Goal: Information Seeking & Learning: Learn about a topic

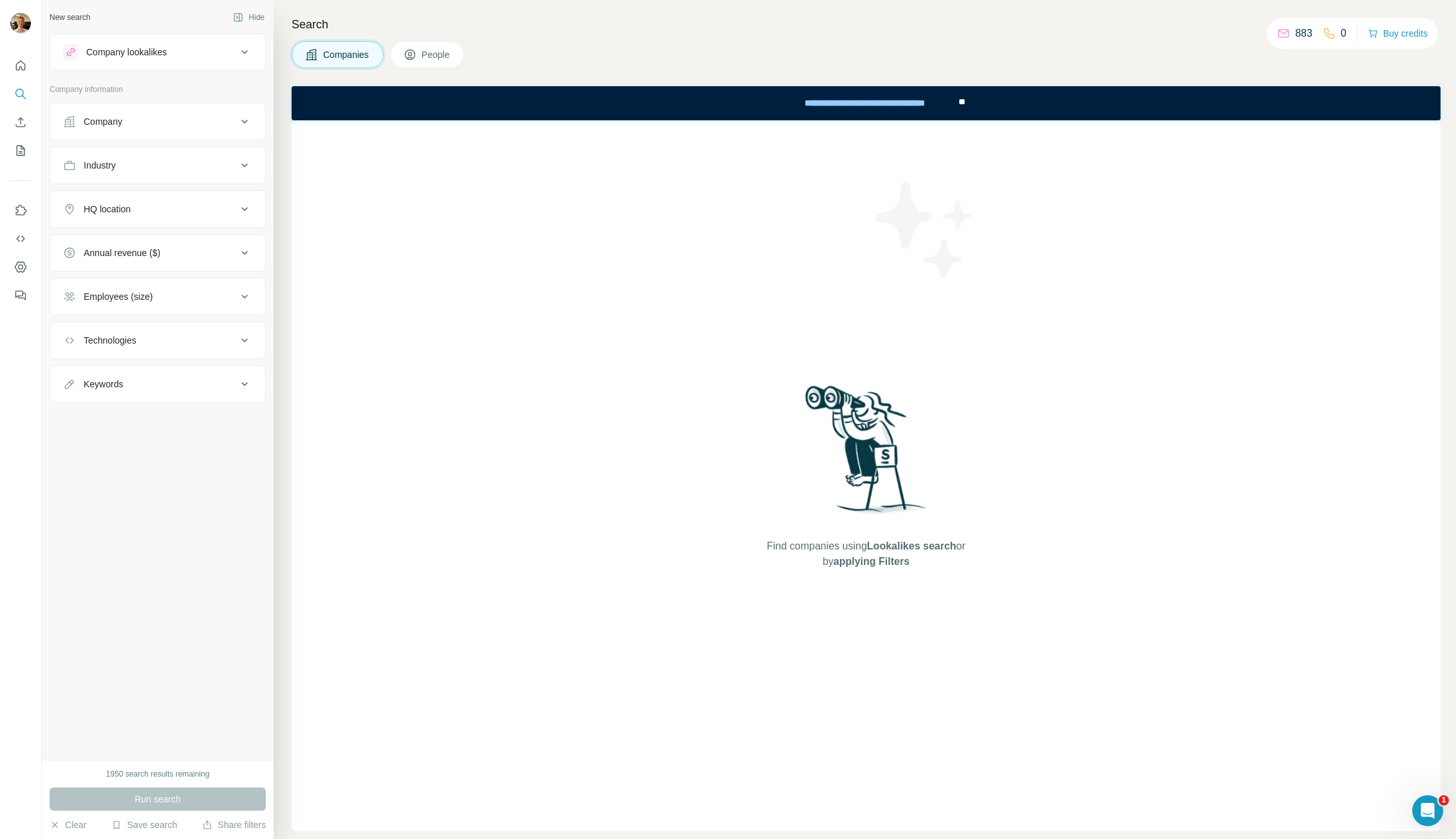
click at [218, 121] on div "Company" at bounding box center [150, 121] width 174 height 13
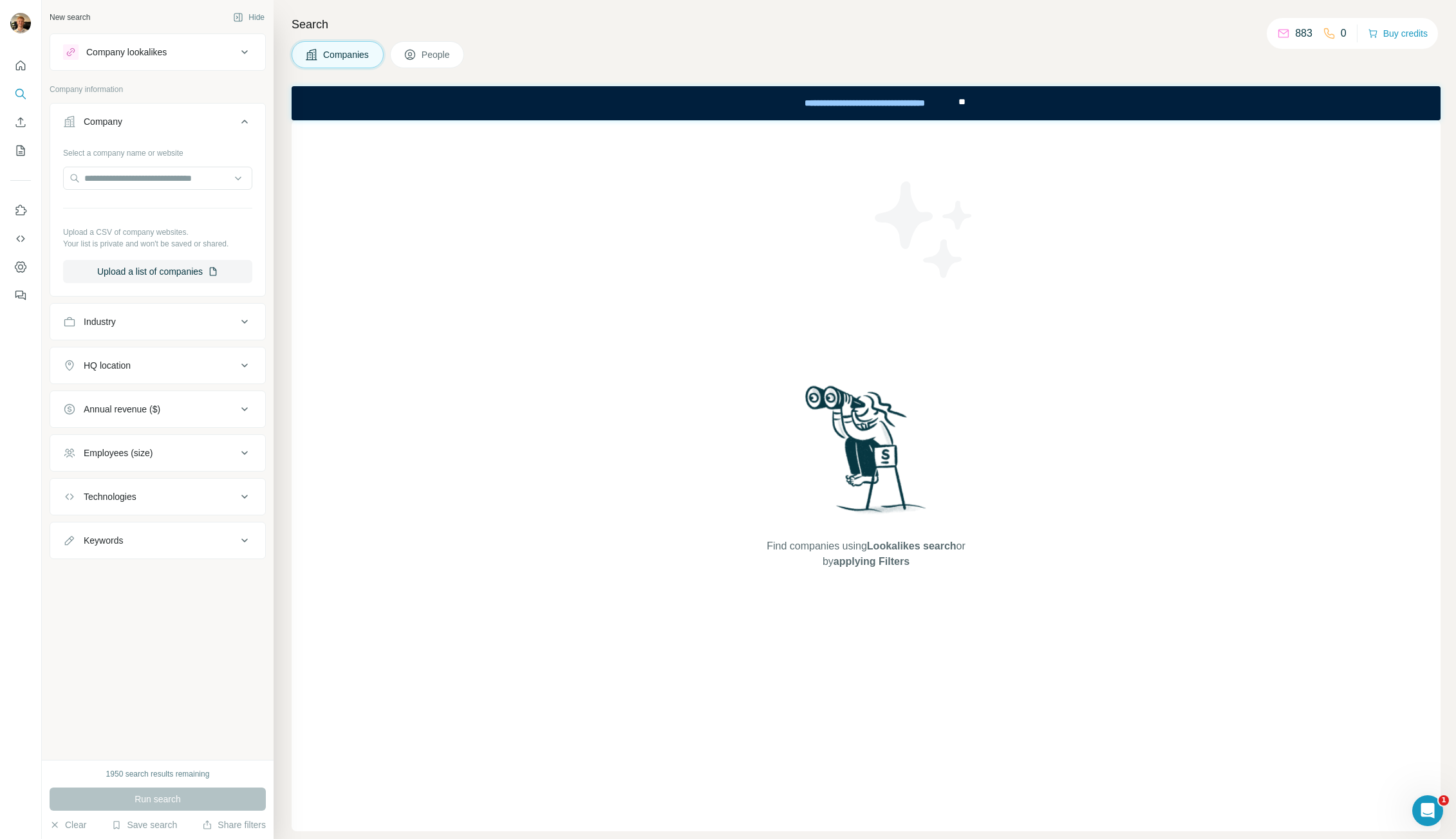
click at [244, 124] on icon at bounding box center [244, 121] width 16 height 16
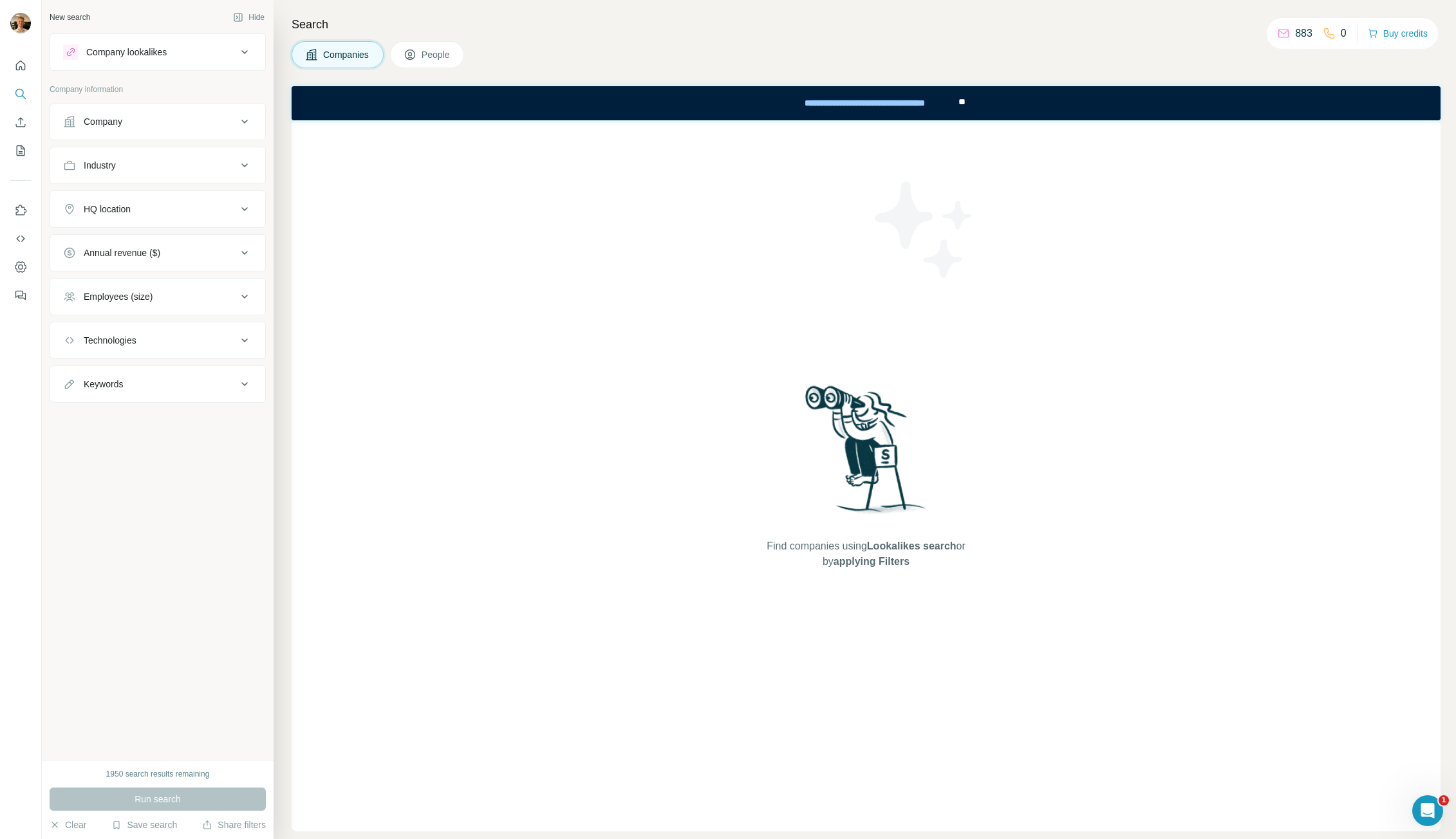
click at [243, 159] on icon at bounding box center [244, 165] width 16 height 16
click at [170, 198] on input at bounding box center [151, 198] width 159 height 15
type input "********"
click at [175, 231] on div "Architecture" at bounding box center [157, 226] width 167 height 13
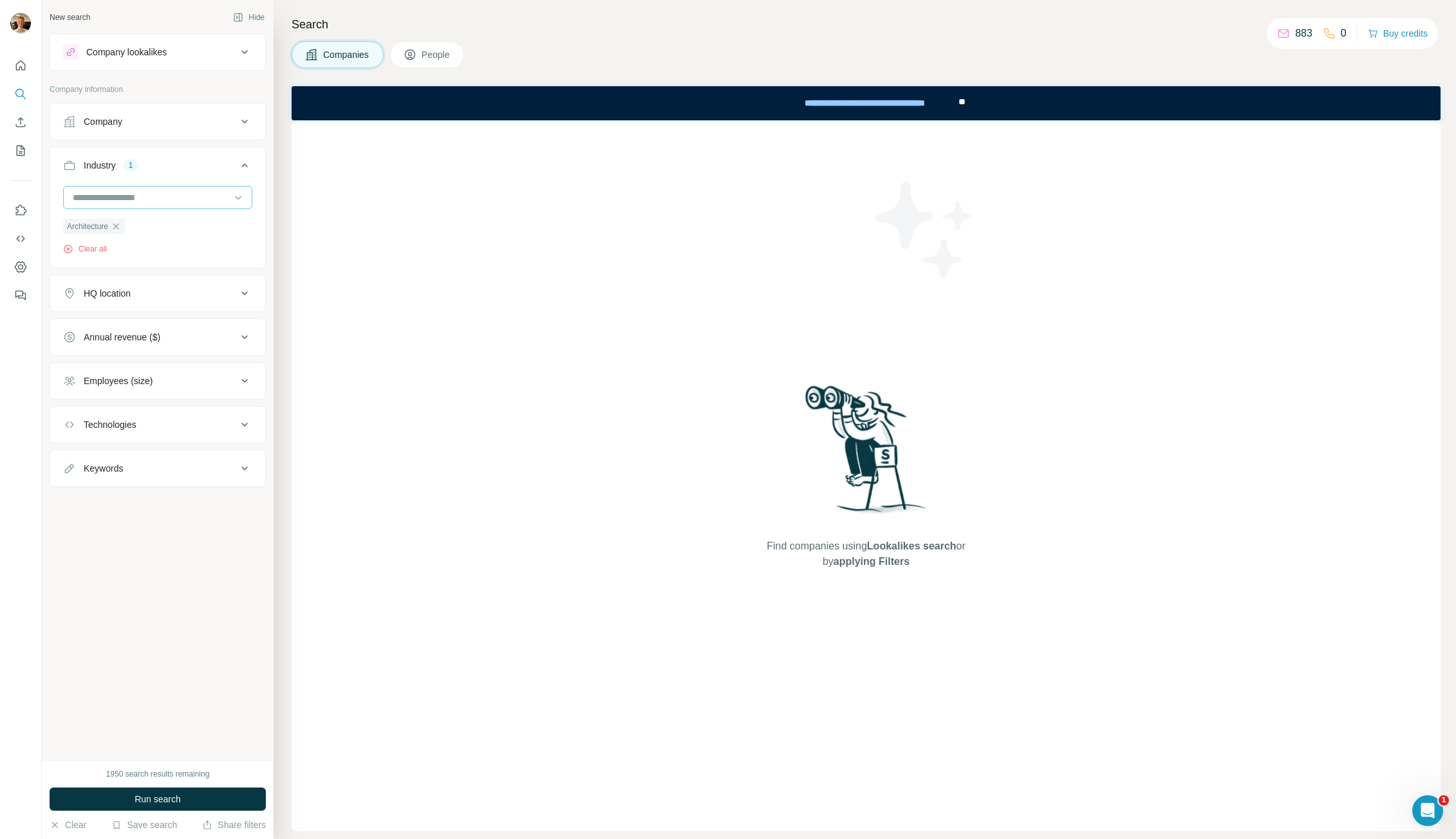
click at [178, 198] on input at bounding box center [151, 198] width 159 height 15
click at [146, 196] on input at bounding box center [151, 198] width 159 height 15
click at [159, 198] on input at bounding box center [151, 198] width 159 height 15
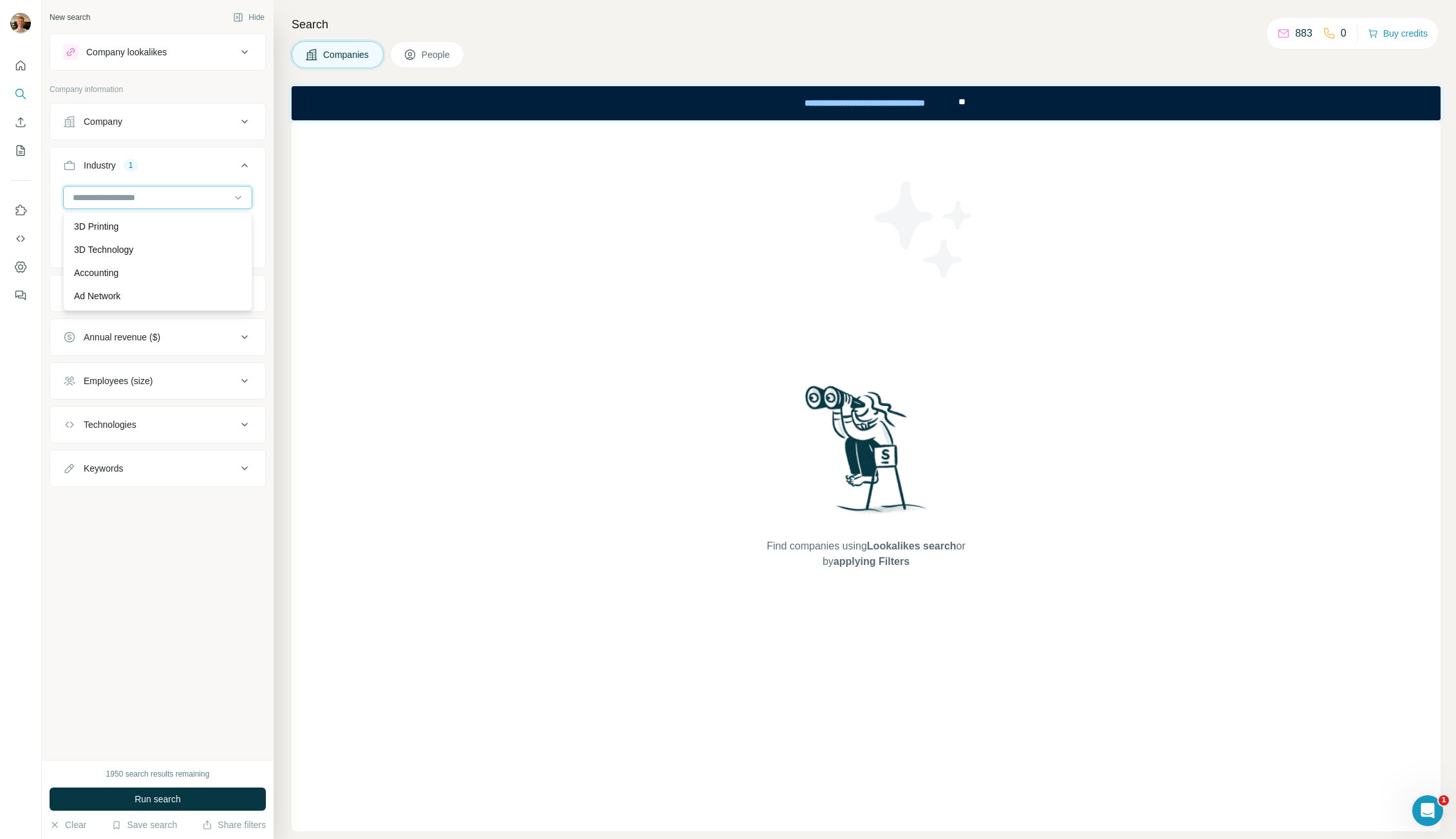
click at [159, 198] on input at bounding box center [151, 198] width 159 height 15
click at [159, 209] on div at bounding box center [157, 197] width 189 height 23
type input "***"
click at [157, 218] on div "Law Enforcement" at bounding box center [158, 226] width 182 height 23
click at [165, 198] on input at bounding box center [151, 198] width 159 height 15
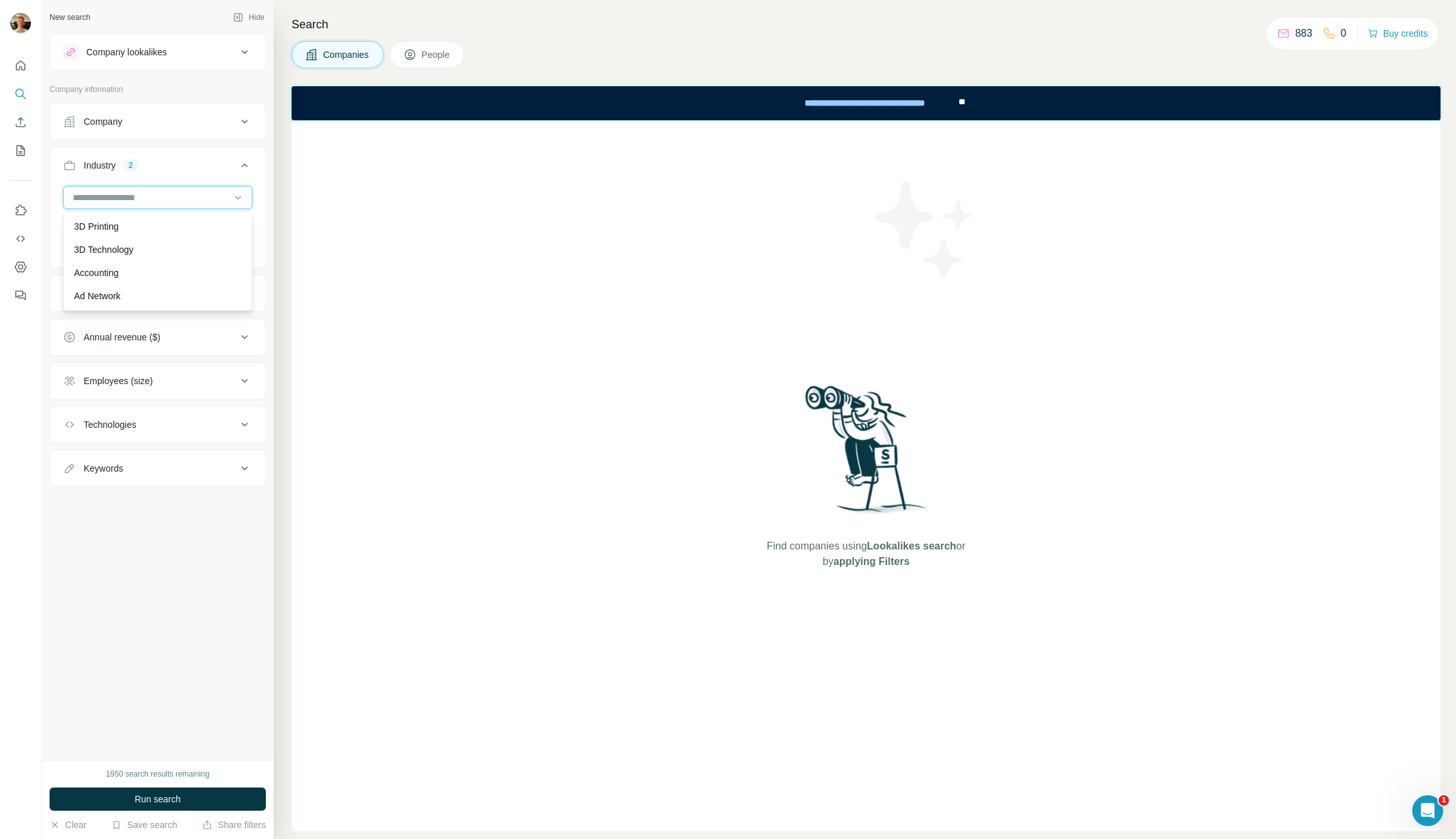
click at [165, 198] on input at bounding box center [151, 198] width 159 height 15
type input "****"
click at [150, 217] on div "Wind Energy" at bounding box center [158, 226] width 182 height 23
click at [144, 196] on input at bounding box center [151, 198] width 159 height 15
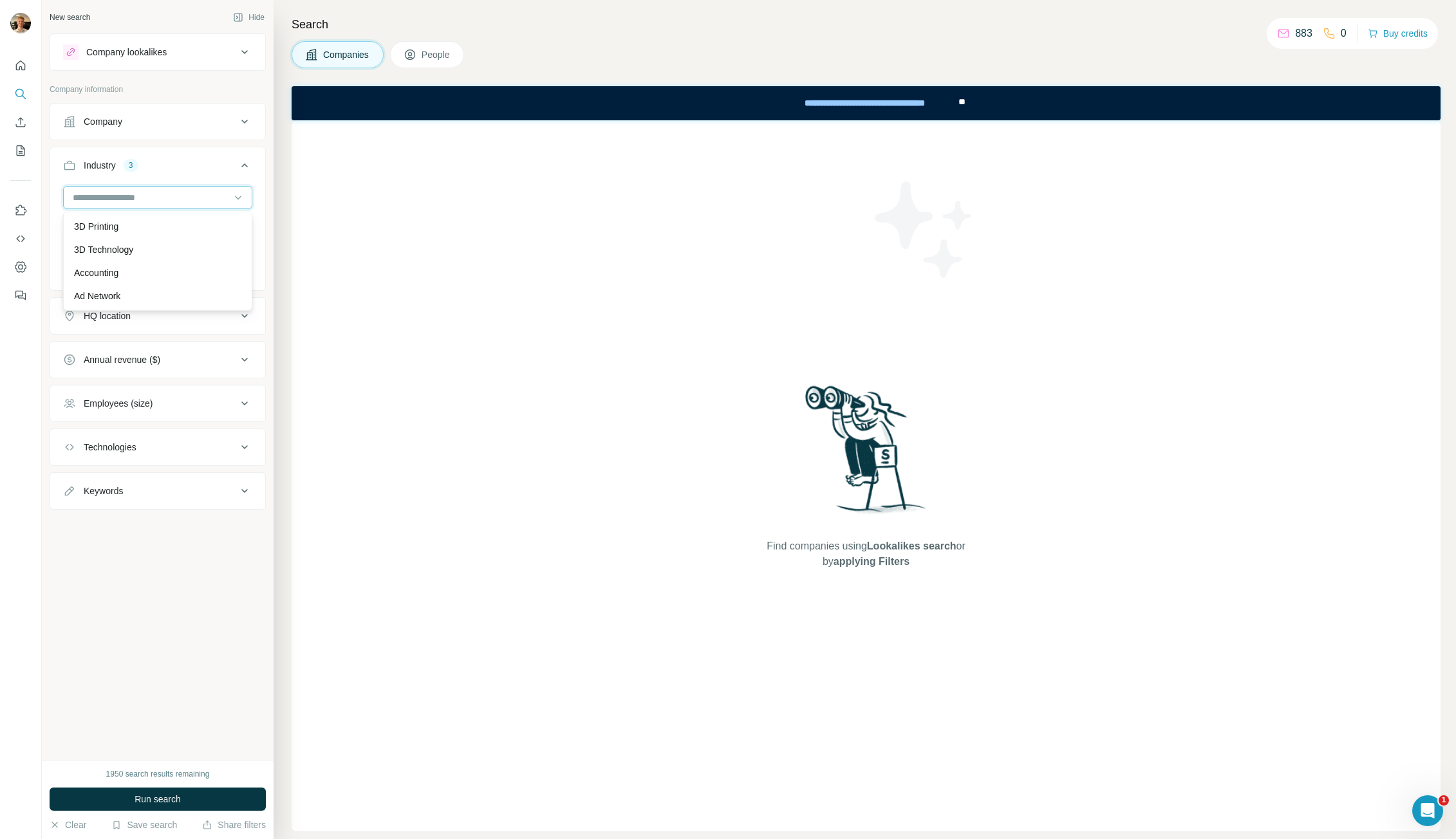
click at [143, 197] on input at bounding box center [151, 198] width 159 height 15
click at [133, 195] on input at bounding box center [151, 198] width 159 height 15
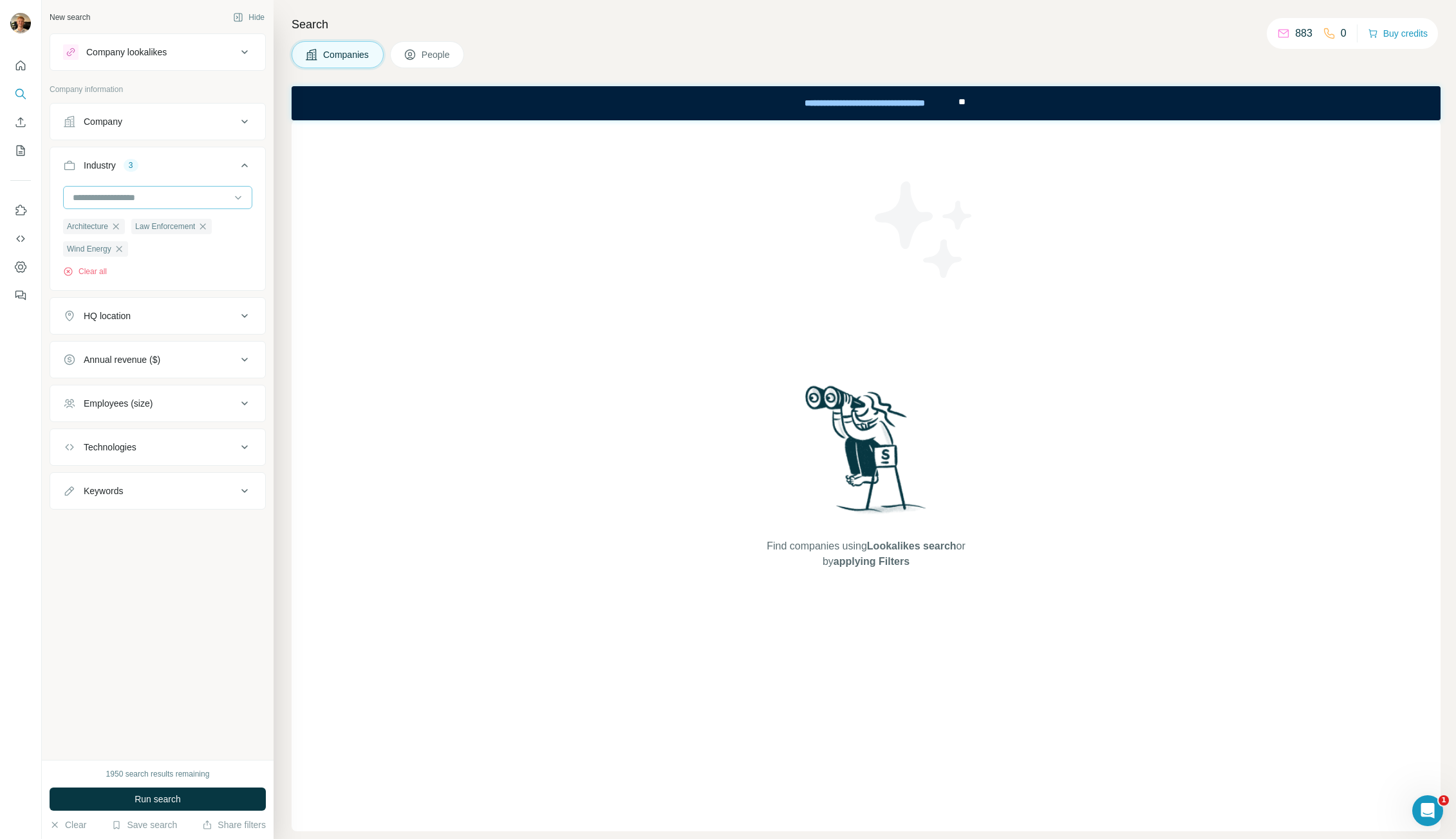
click at [133, 195] on input at bounding box center [151, 198] width 159 height 15
click at [251, 162] on icon at bounding box center [244, 165] width 16 height 16
click at [248, 162] on icon at bounding box center [244, 165] width 16 height 16
click at [159, 195] on input at bounding box center [151, 198] width 159 height 15
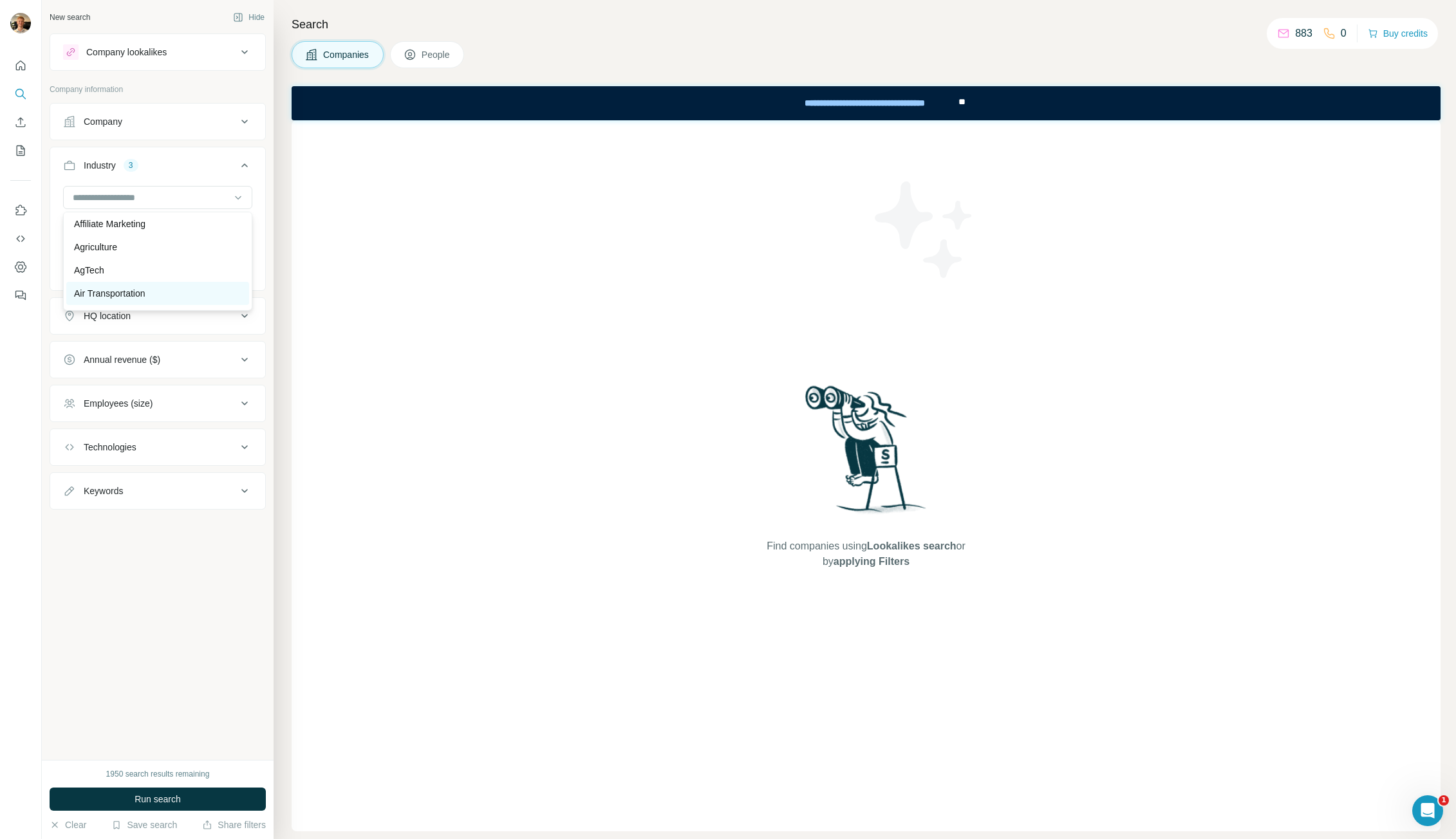
click at [152, 295] on div "Air Transportation" at bounding box center [157, 294] width 167 height 13
click at [131, 196] on input at bounding box center [151, 198] width 159 height 15
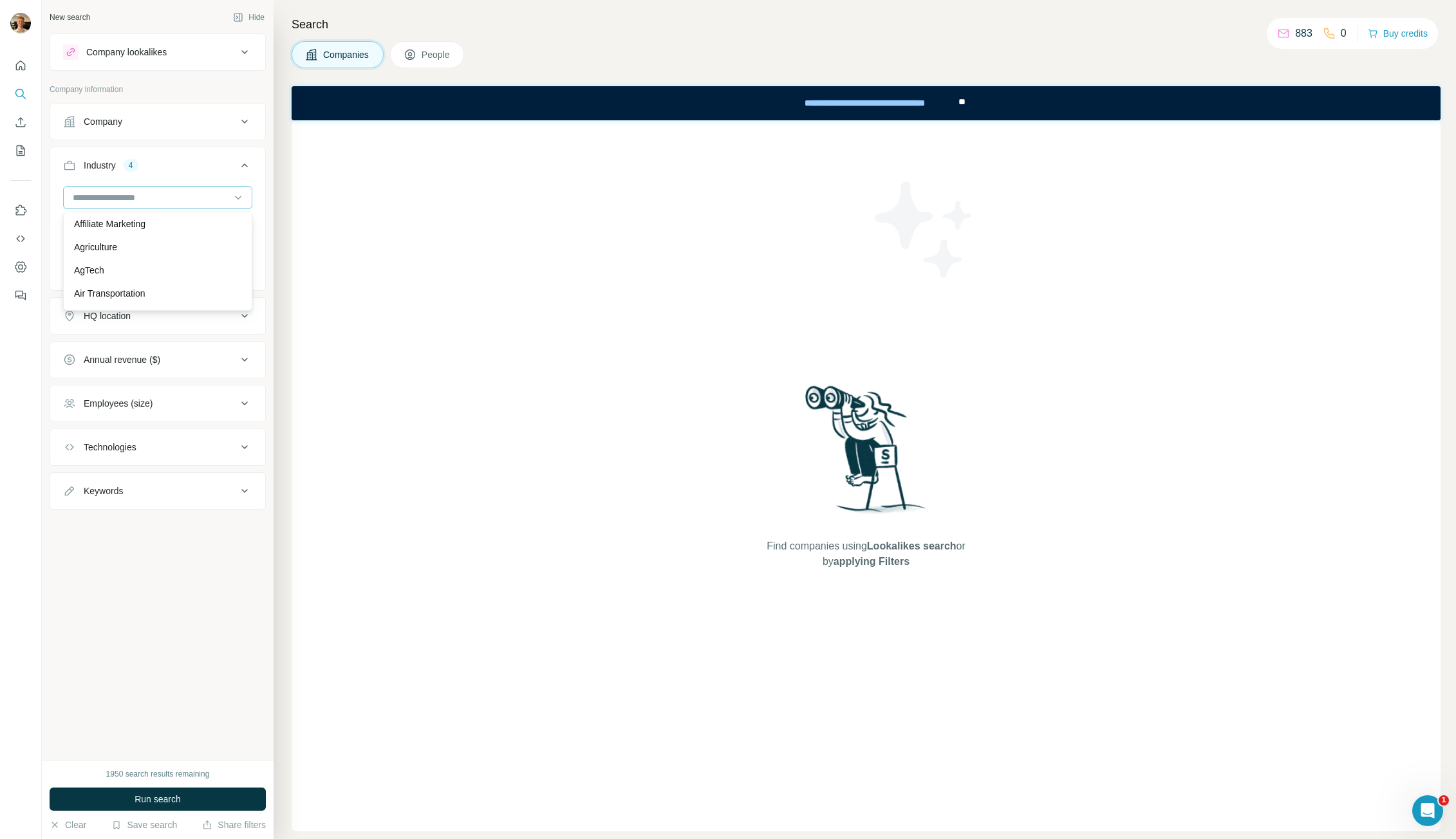
click at [131, 196] on input at bounding box center [151, 198] width 159 height 15
type input "***"
click at [154, 255] on div "GreenTech" at bounding box center [157, 250] width 167 height 13
click at [154, 192] on input at bounding box center [151, 198] width 159 height 15
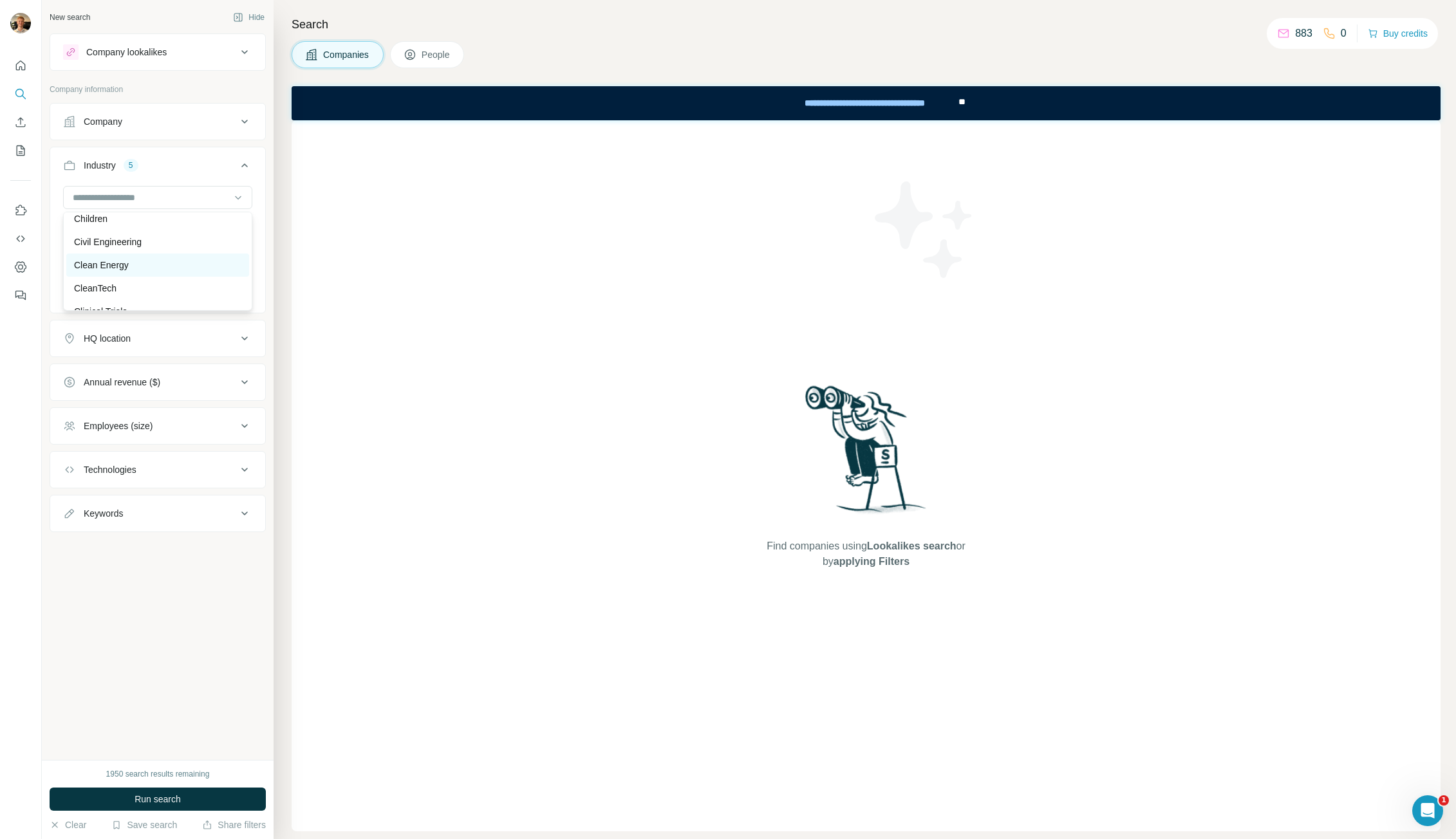
click at [165, 272] on div "Clean Energy" at bounding box center [157, 265] width 167 height 13
click at [156, 196] on input at bounding box center [151, 198] width 159 height 15
click at [157, 269] on div "Energy" at bounding box center [157, 263] width 167 height 13
click at [131, 190] on div at bounding box center [151, 198] width 159 height 22
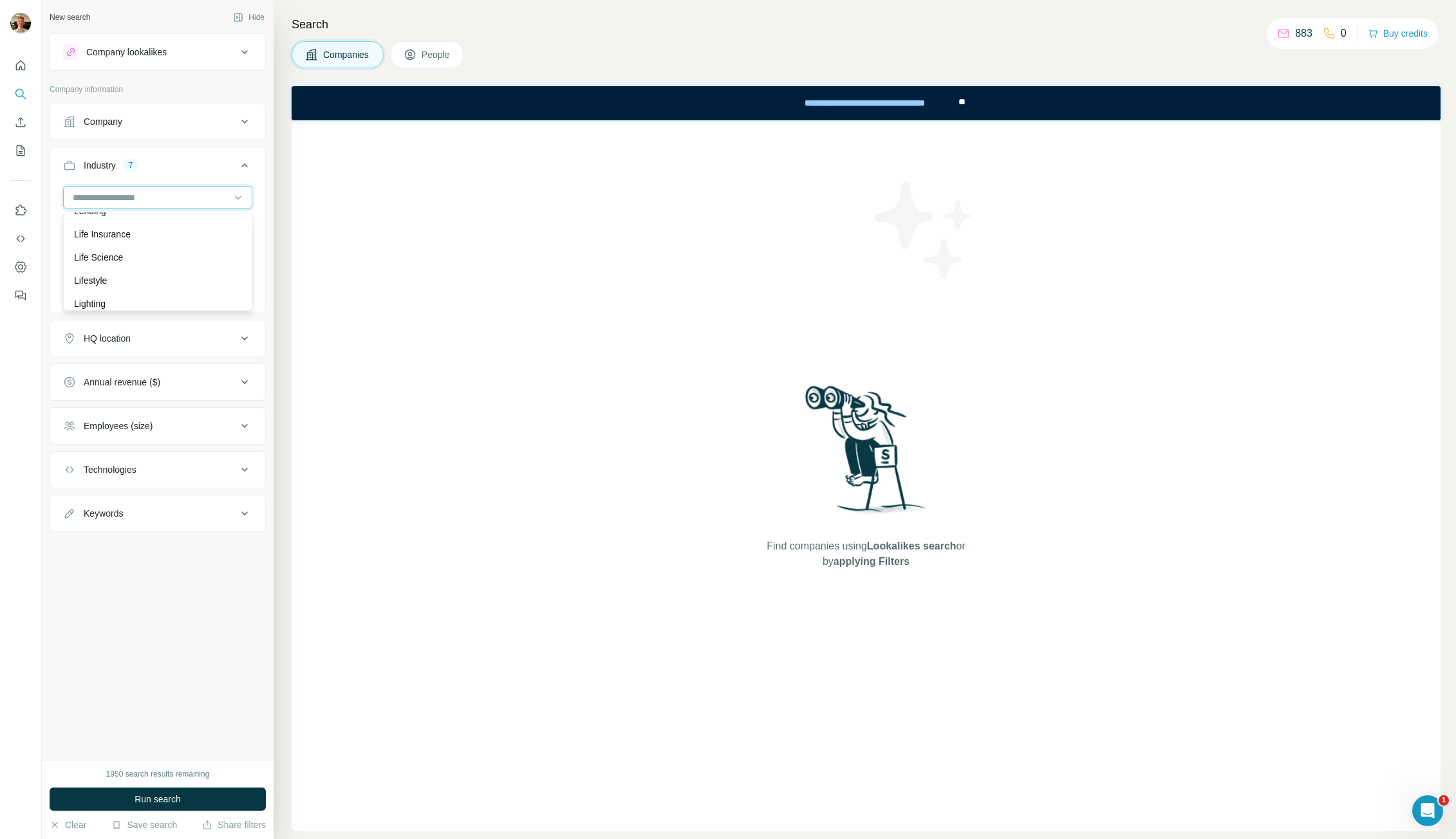
scroll to position [7788, 0]
click at [154, 225] on div "Life Insurance" at bounding box center [158, 213] width 182 height 23
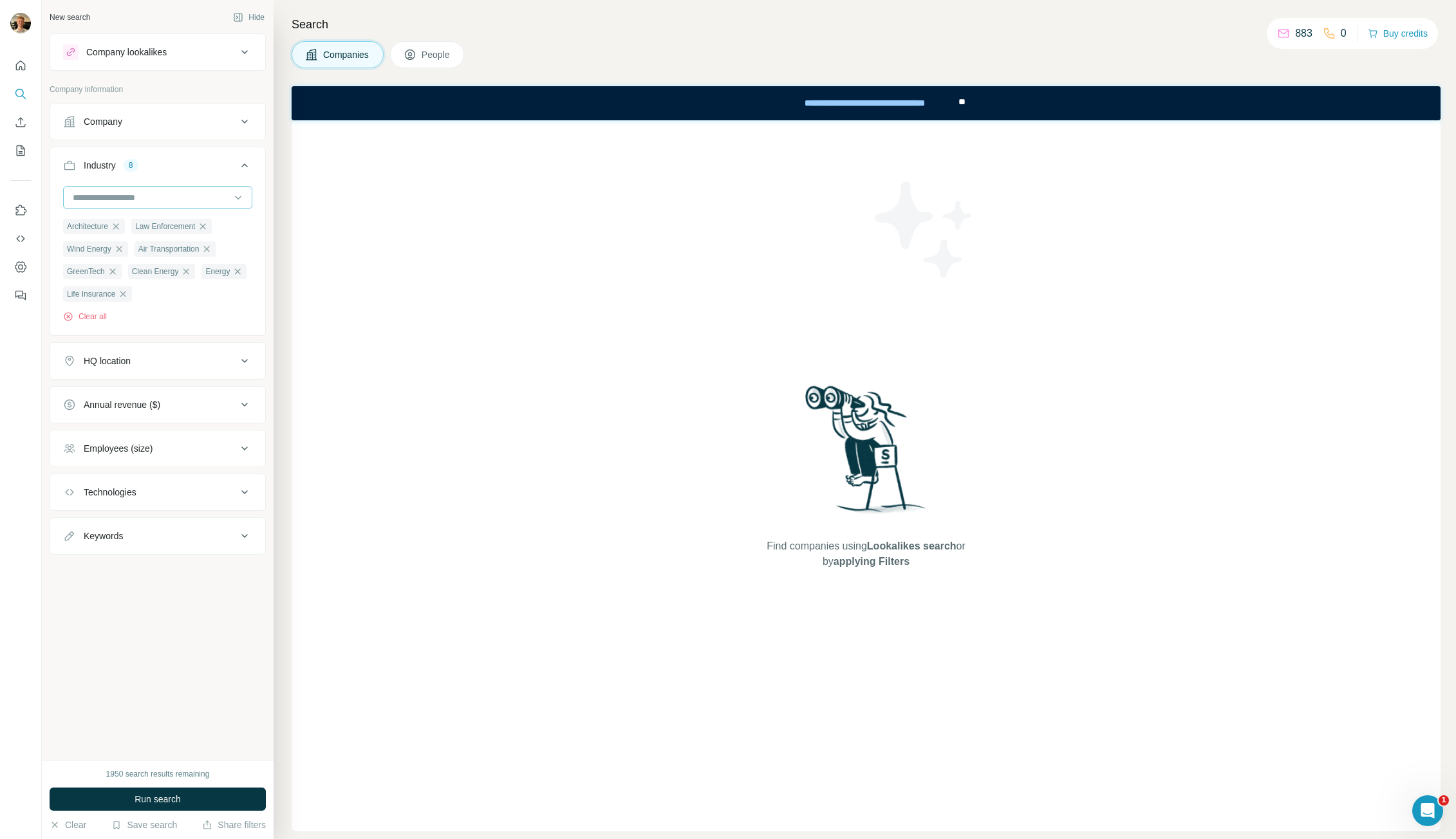
click at [148, 193] on input at bounding box center [151, 198] width 159 height 15
type input "****"
click at [174, 242] on div "Machinery Manufacturing" at bounding box center [158, 249] width 182 height 23
click at [142, 192] on input at bounding box center [151, 198] width 159 height 15
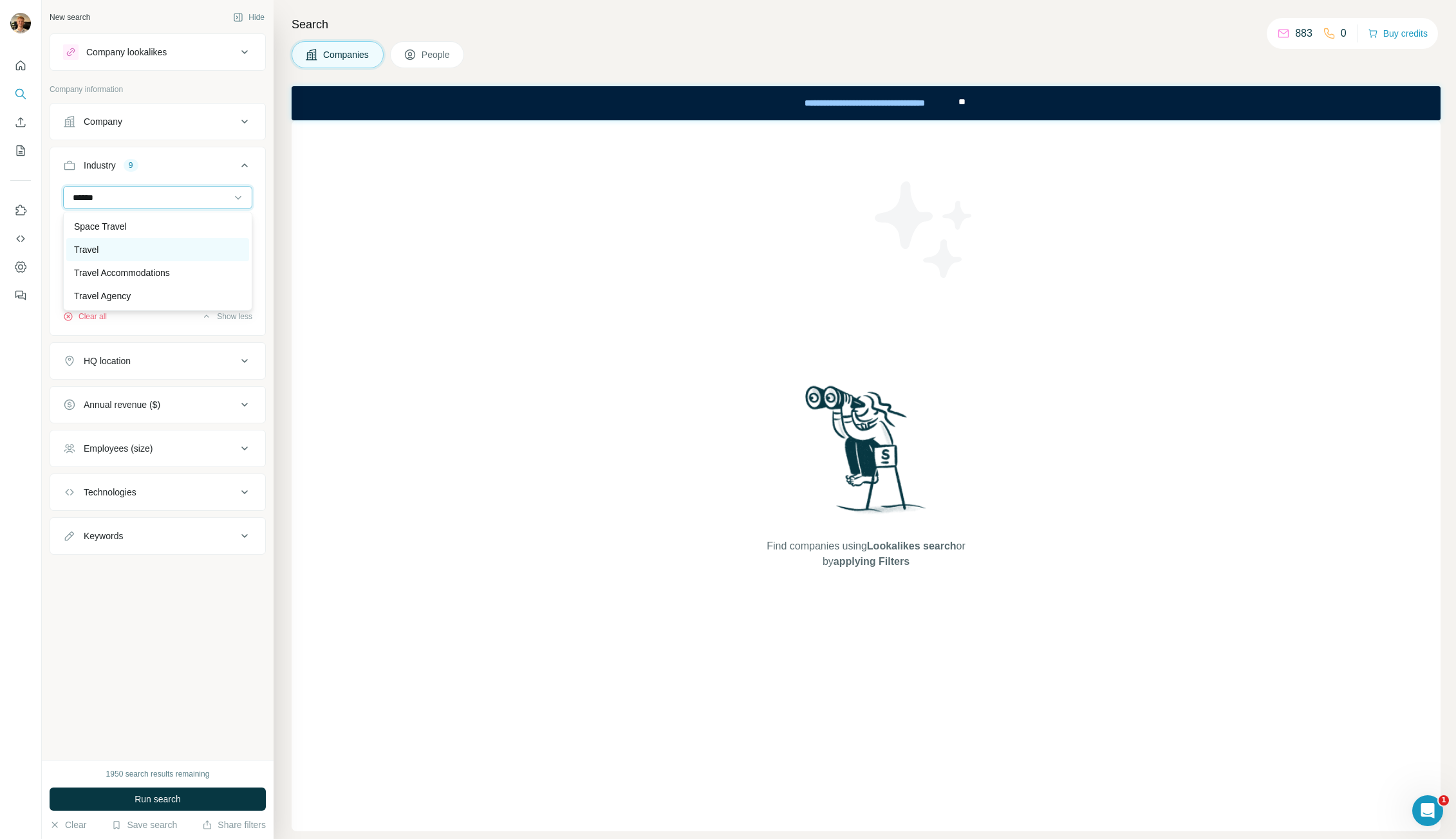
type input "******"
click at [133, 251] on div "Travel" at bounding box center [157, 250] width 167 height 13
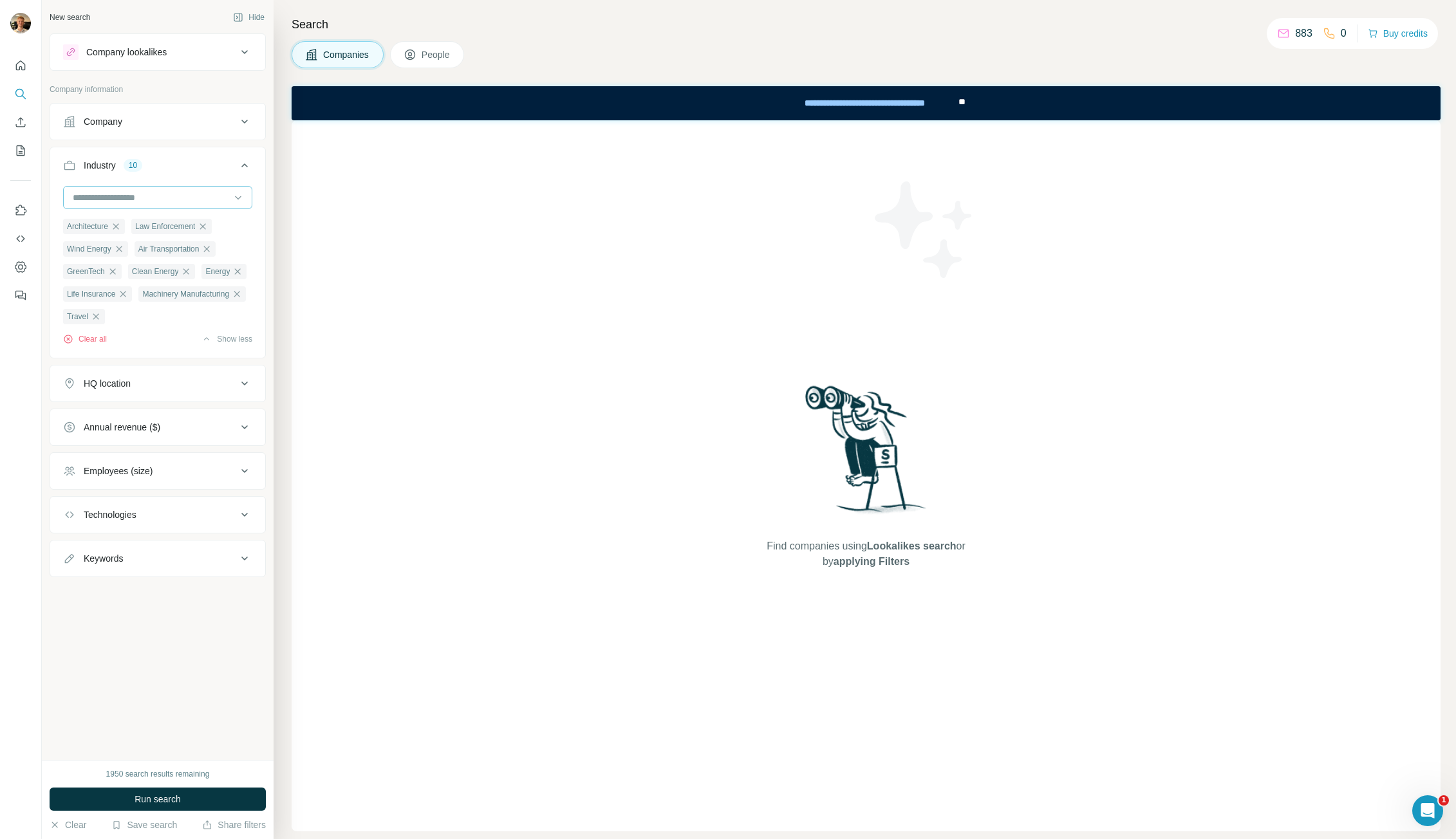
click at [148, 192] on input at bounding box center [151, 198] width 159 height 15
type input "*"
type input "***"
click at [196, 264] on div "Public Transportation" at bounding box center [158, 273] width 182 height 23
click at [99, 319] on icon "button" at bounding box center [96, 316] width 5 height 5
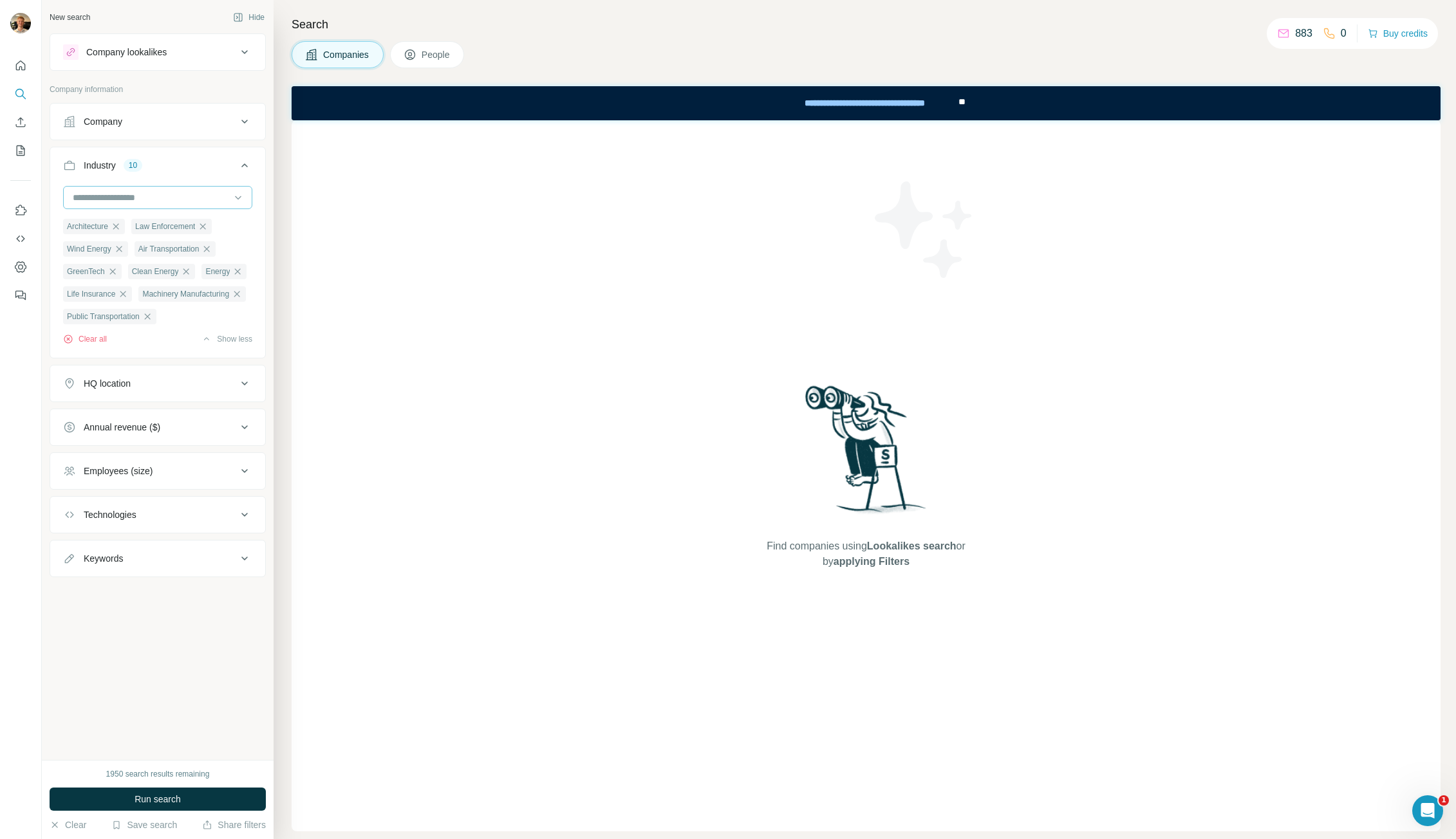
click at [150, 199] on input at bounding box center [151, 198] width 159 height 15
click at [145, 223] on div "3D Printing" at bounding box center [157, 226] width 167 height 13
click at [141, 200] on input at bounding box center [151, 198] width 159 height 15
click at [151, 237] on div "Air Transportation" at bounding box center [158, 229] width 182 height 23
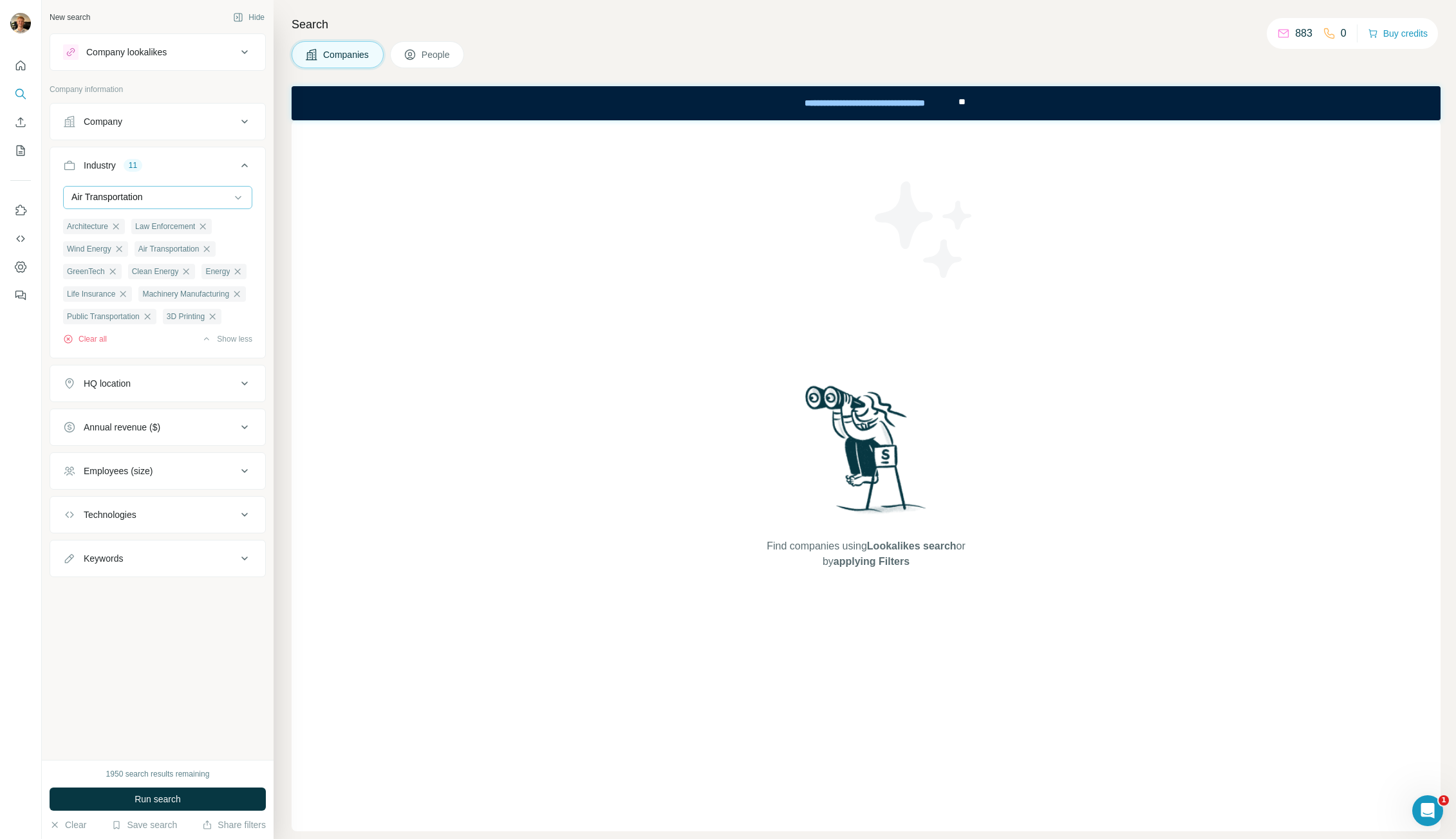
click at [142, 198] on p "Air Transportation" at bounding box center [107, 197] width 71 height 13
click at [182, 152] on button "Industry 11" at bounding box center [158, 168] width 215 height 36
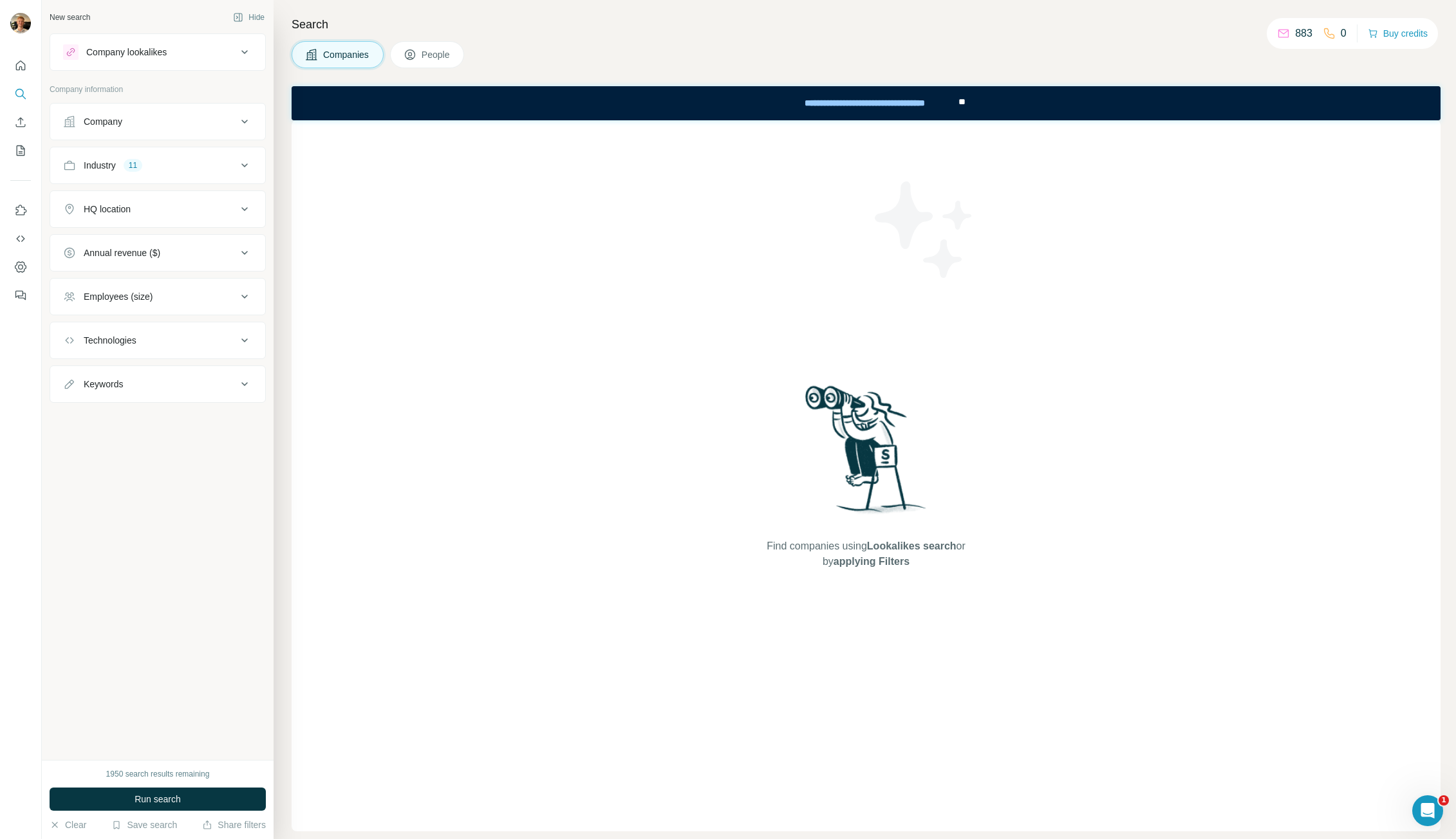
click at [182, 152] on button "Industry 11" at bounding box center [158, 165] width 215 height 31
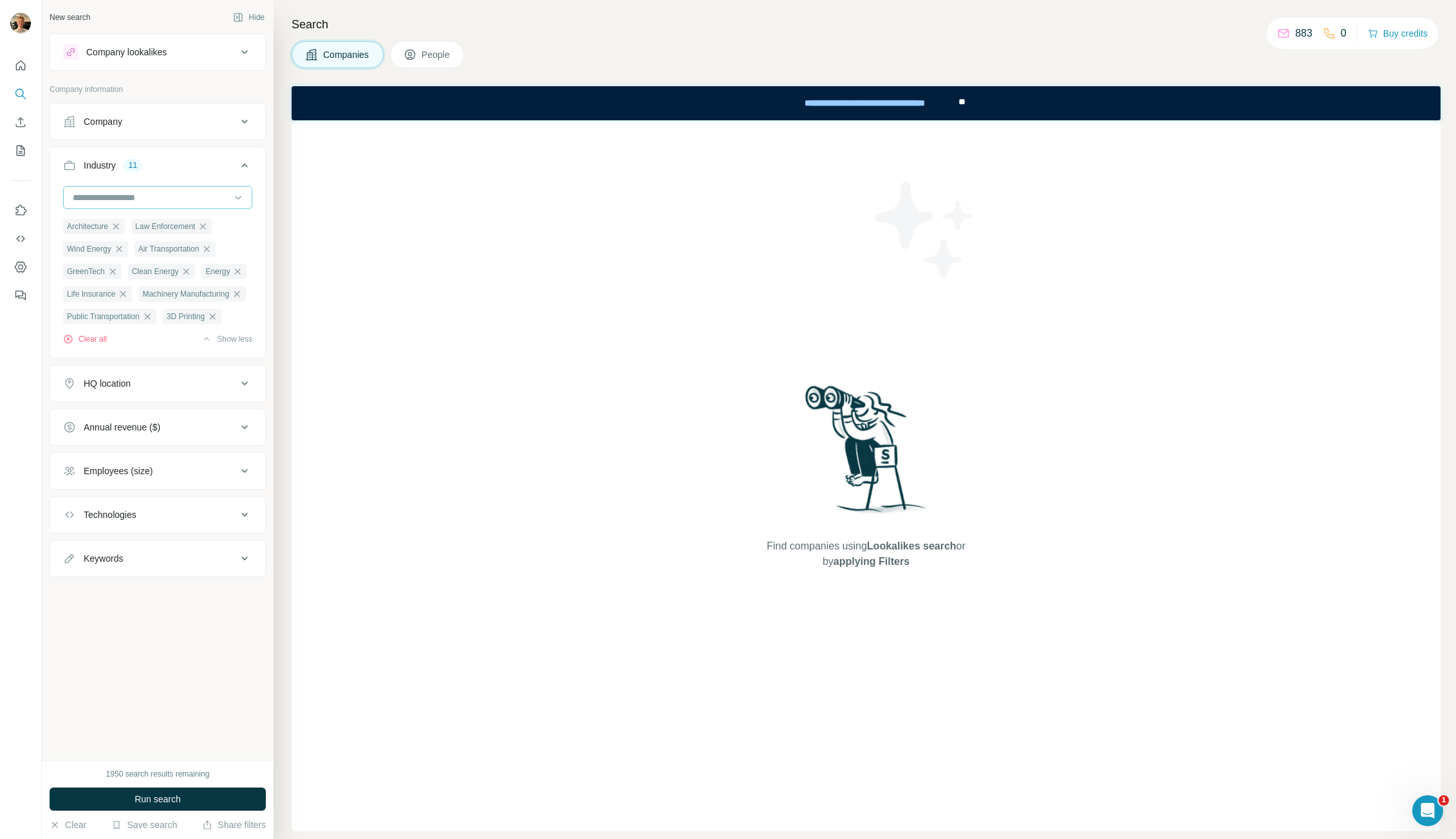
click at [172, 187] on div at bounding box center [151, 198] width 159 height 22
type input "*******"
click at [121, 231] on div "Recruiting" at bounding box center [157, 226] width 167 height 13
click at [144, 210] on div at bounding box center [157, 199] width 189 height 26
click at [146, 200] on input at bounding box center [151, 198] width 159 height 15
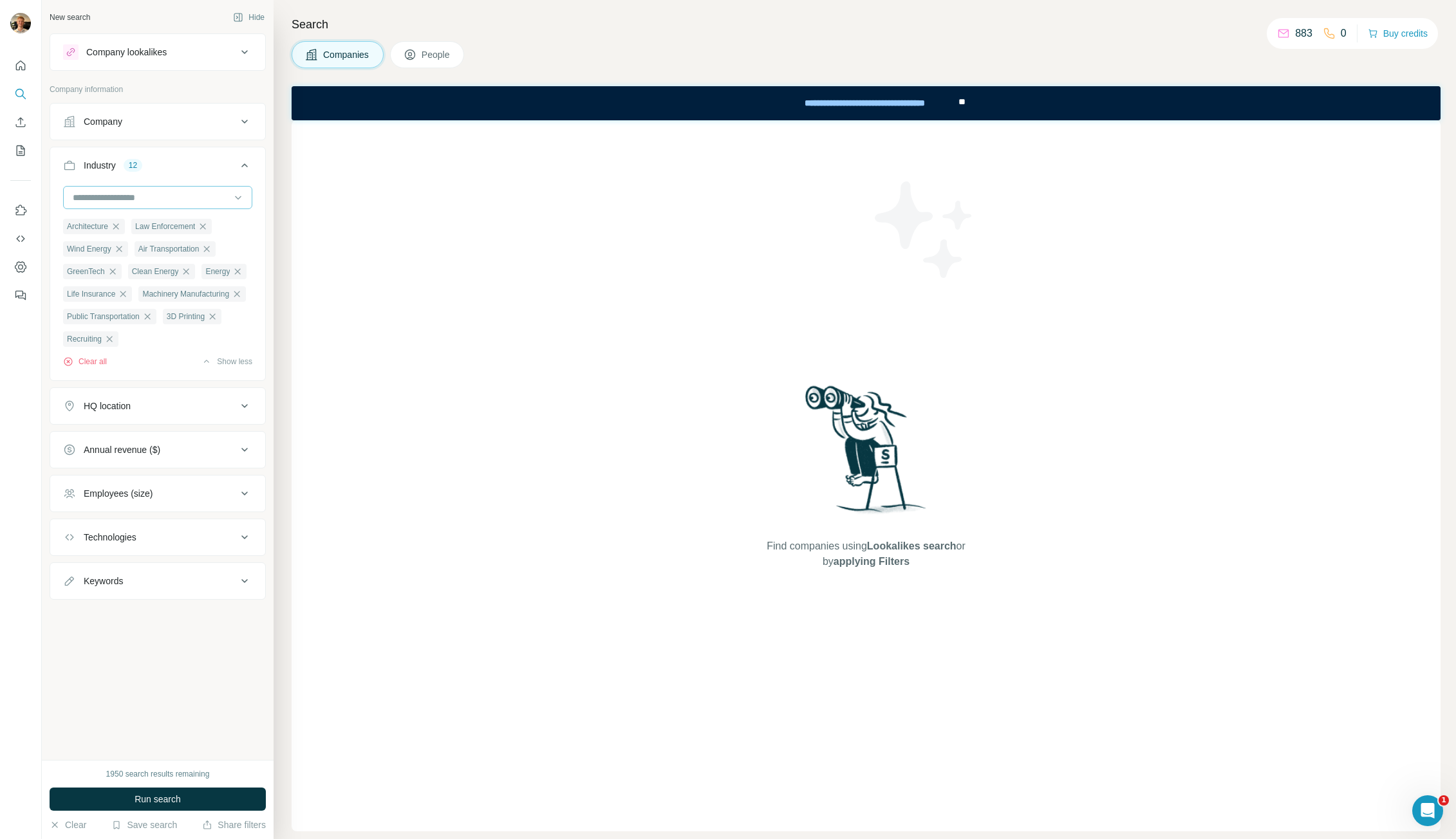
click at [146, 200] on input at bounding box center [151, 198] width 159 height 15
click at [137, 192] on input at bounding box center [151, 198] width 159 height 15
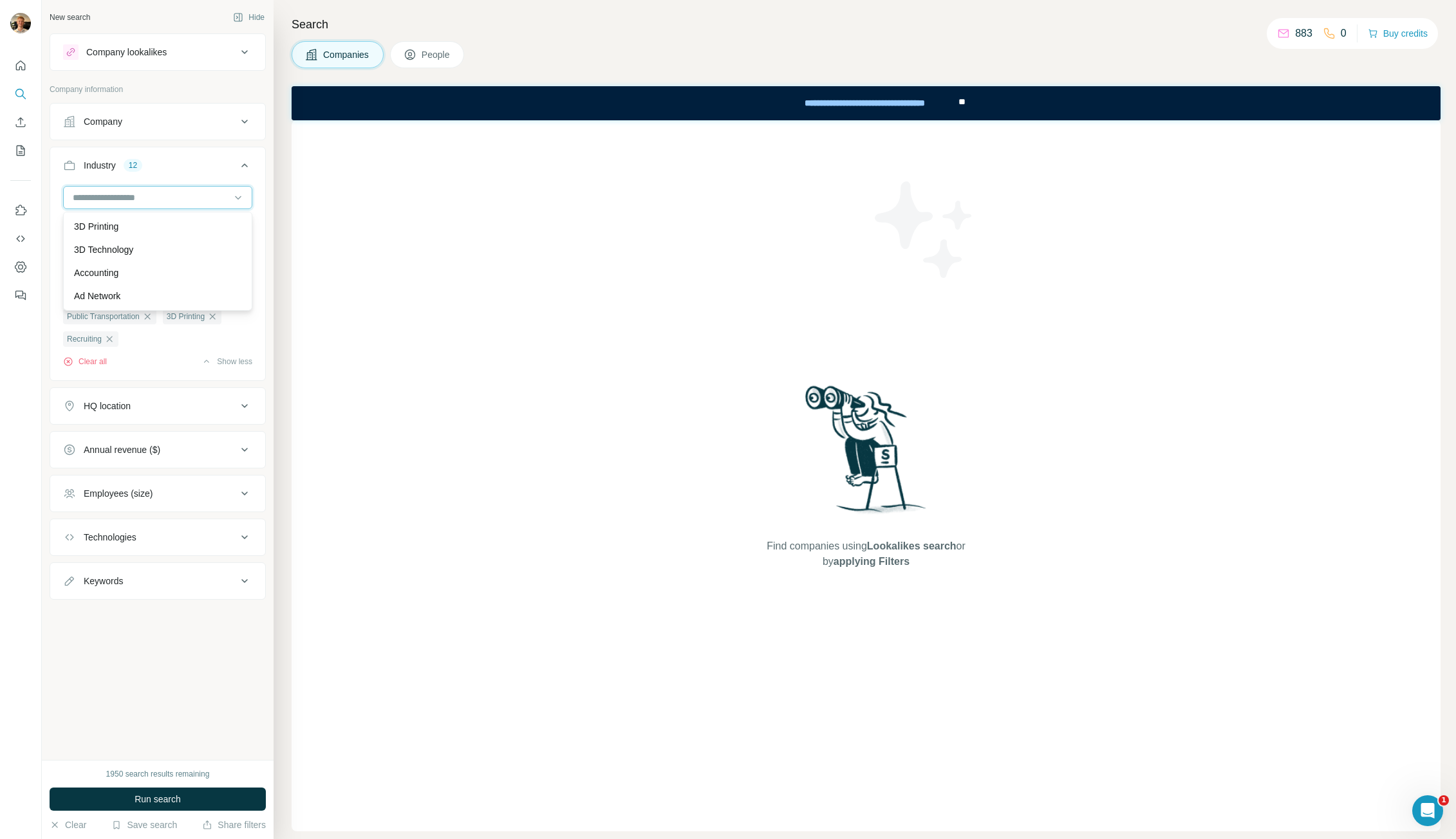
click at [137, 192] on input at bounding box center [151, 198] width 159 height 15
type input "********"
click at [140, 232] on p "Building Maintenance" at bounding box center [117, 226] width 87 height 13
click at [177, 509] on button "Employees (size)" at bounding box center [158, 493] width 215 height 31
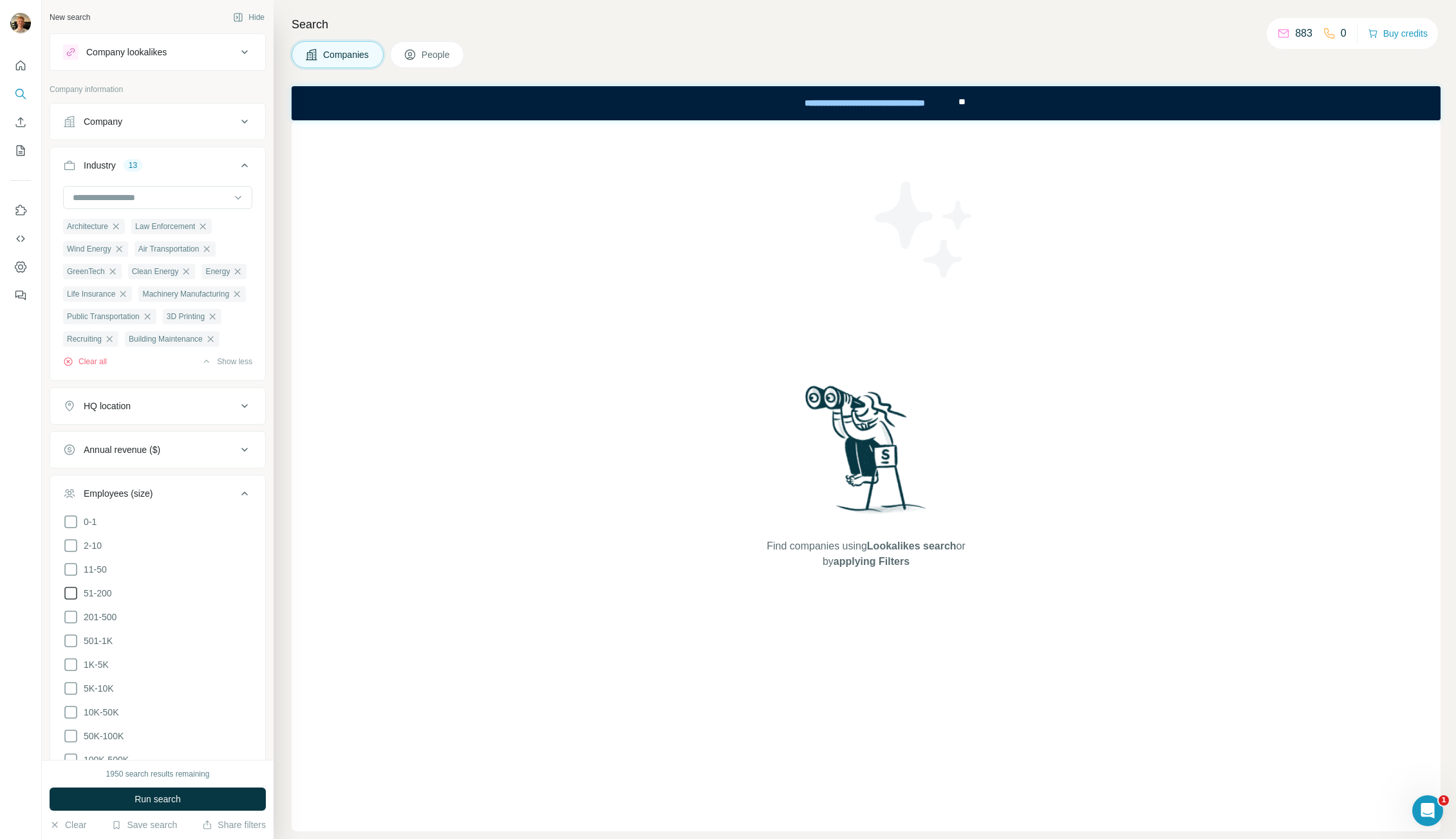
click at [77, 600] on icon at bounding box center [71, 594] width 13 height 13
click at [69, 625] on icon at bounding box center [70, 616] width 16 height 16
click at [237, 502] on icon at bounding box center [244, 493] width 16 height 16
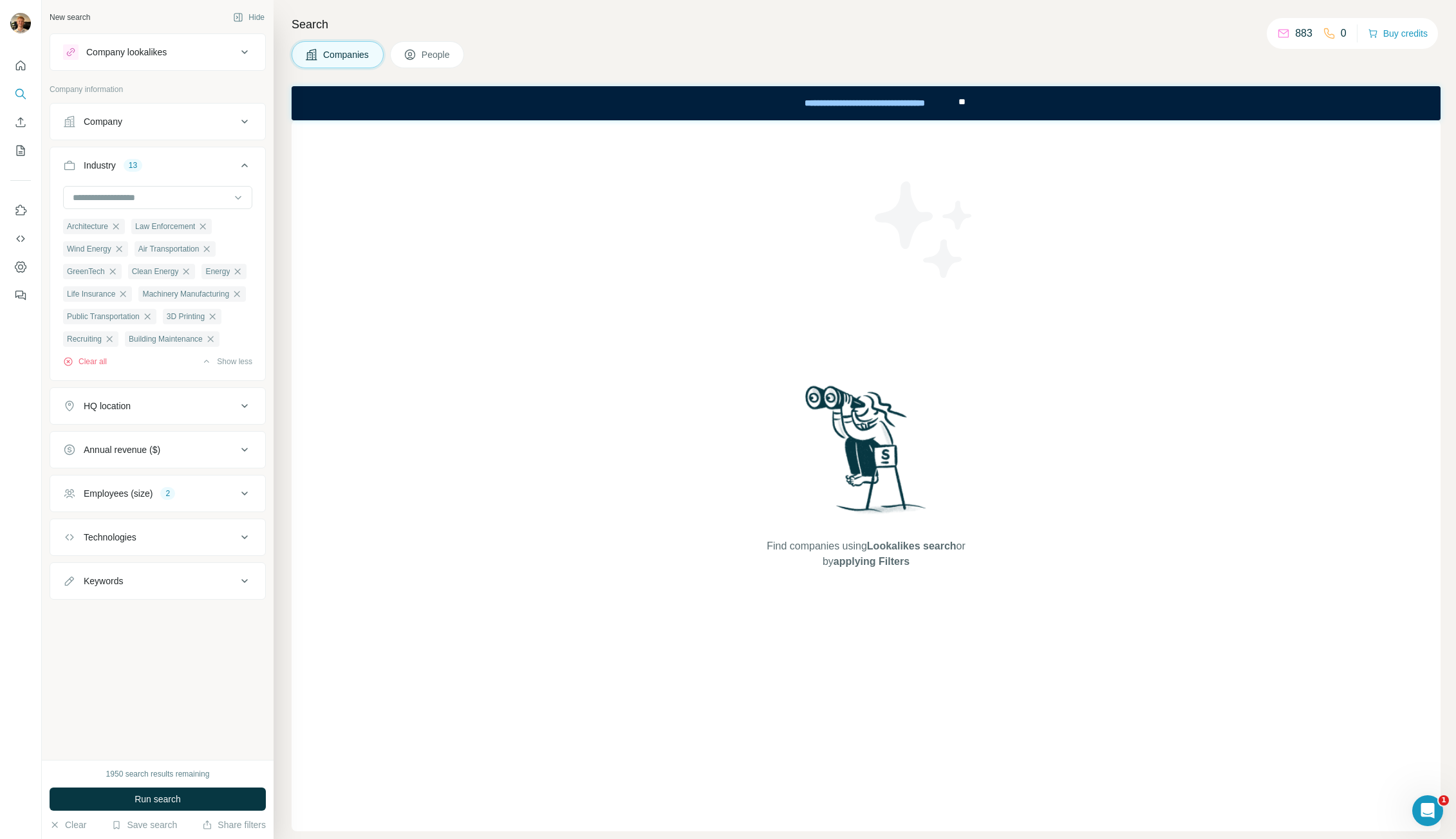
click at [192, 456] on div "Annual revenue ($)" at bounding box center [150, 450] width 174 height 13
click at [193, 456] on div "Annual revenue ($)" at bounding box center [150, 450] width 174 height 13
click at [138, 110] on button "Company" at bounding box center [158, 121] width 215 height 31
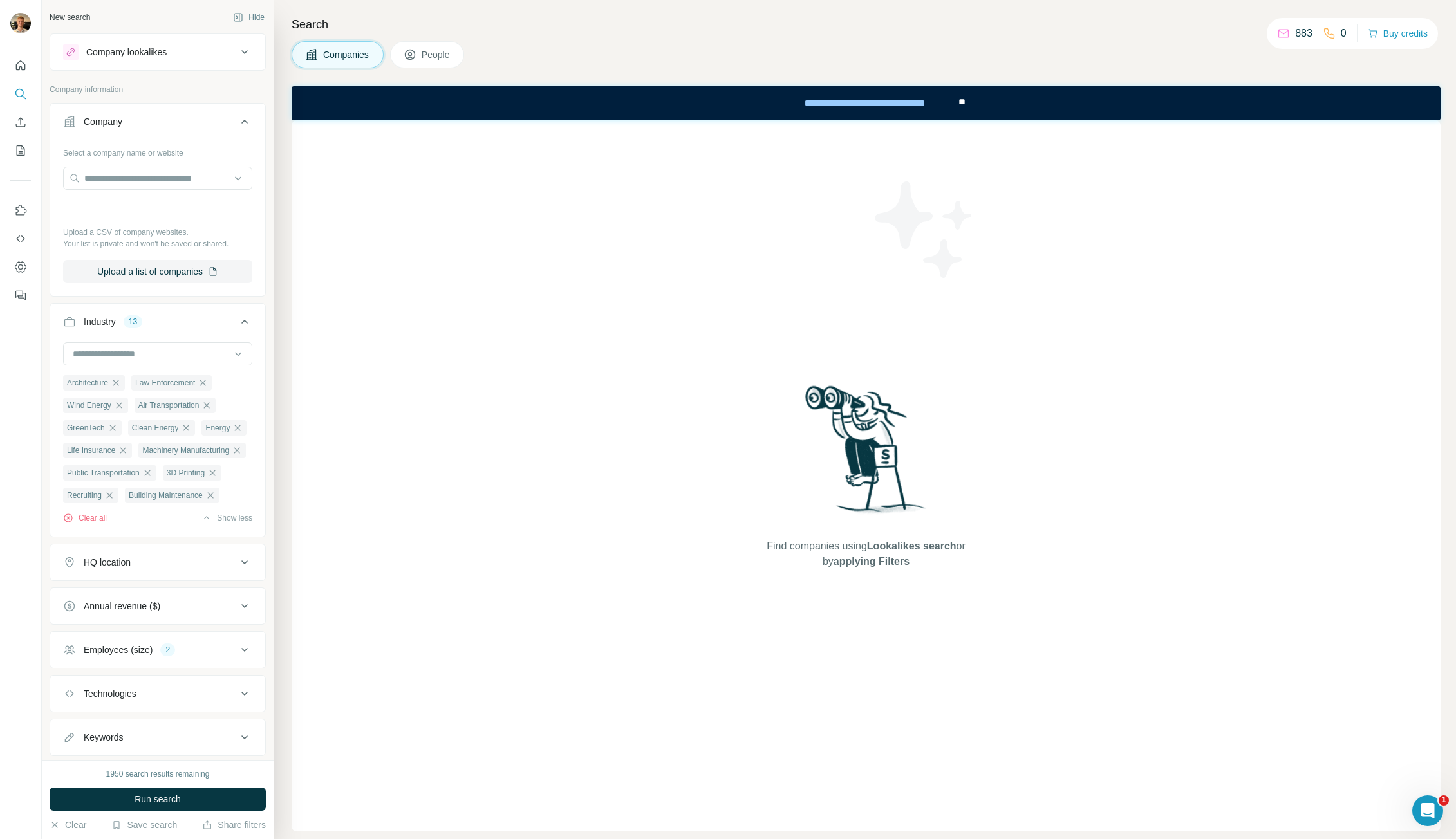
click at [150, 119] on div "Company" at bounding box center [150, 121] width 174 height 13
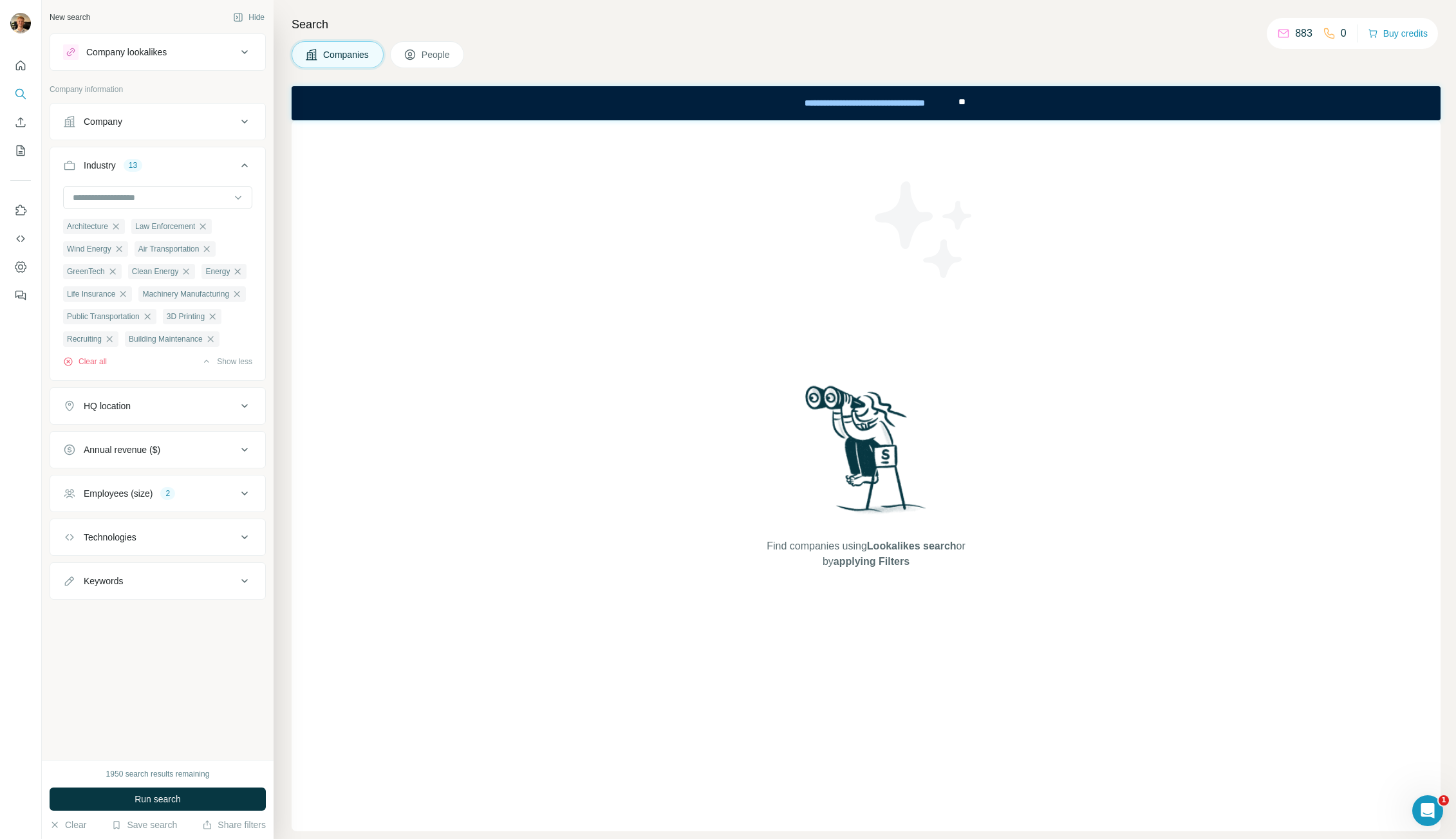
click at [239, 115] on icon at bounding box center [244, 121] width 16 height 16
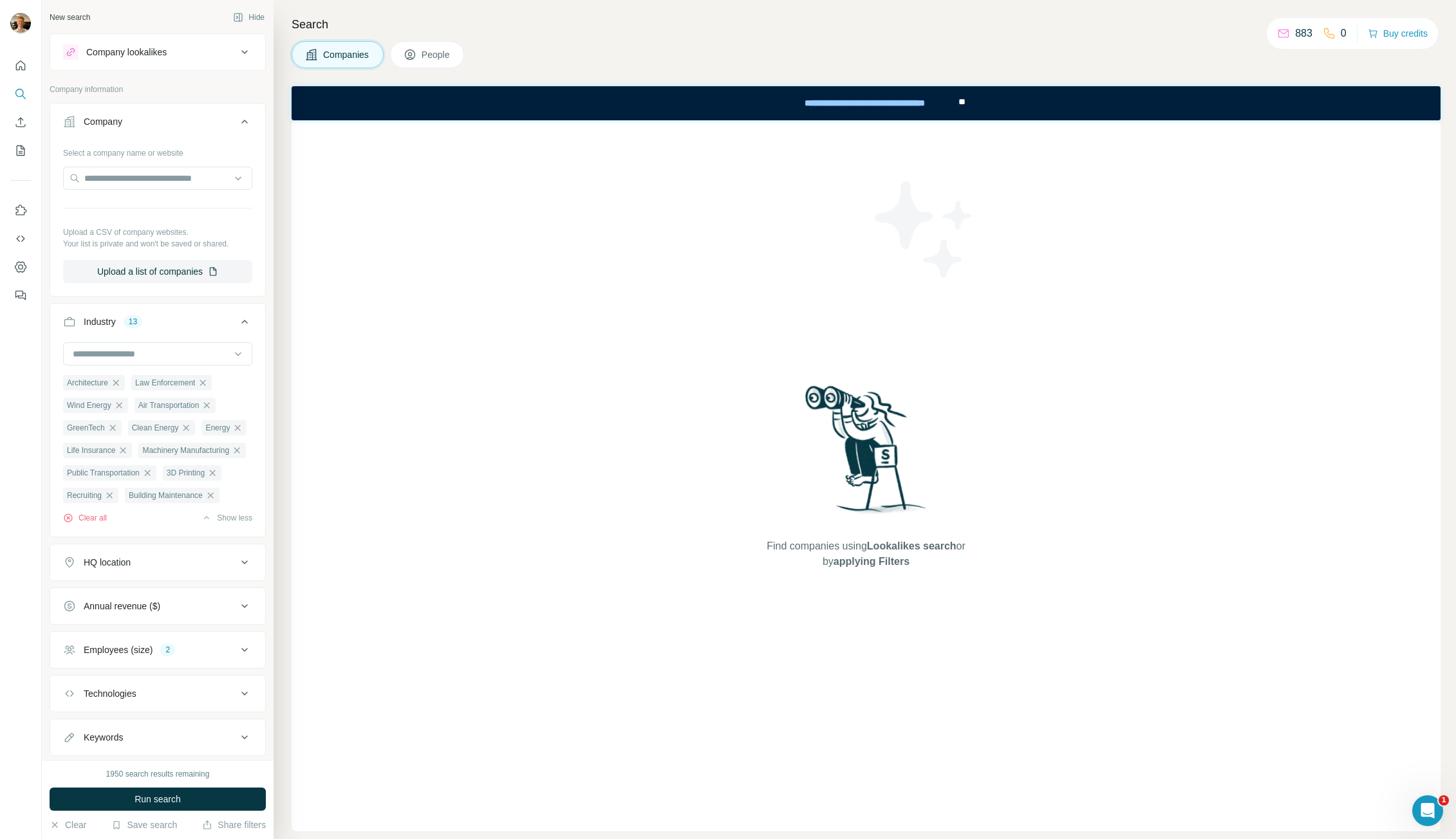
click at [239, 115] on icon at bounding box center [244, 121] width 16 height 16
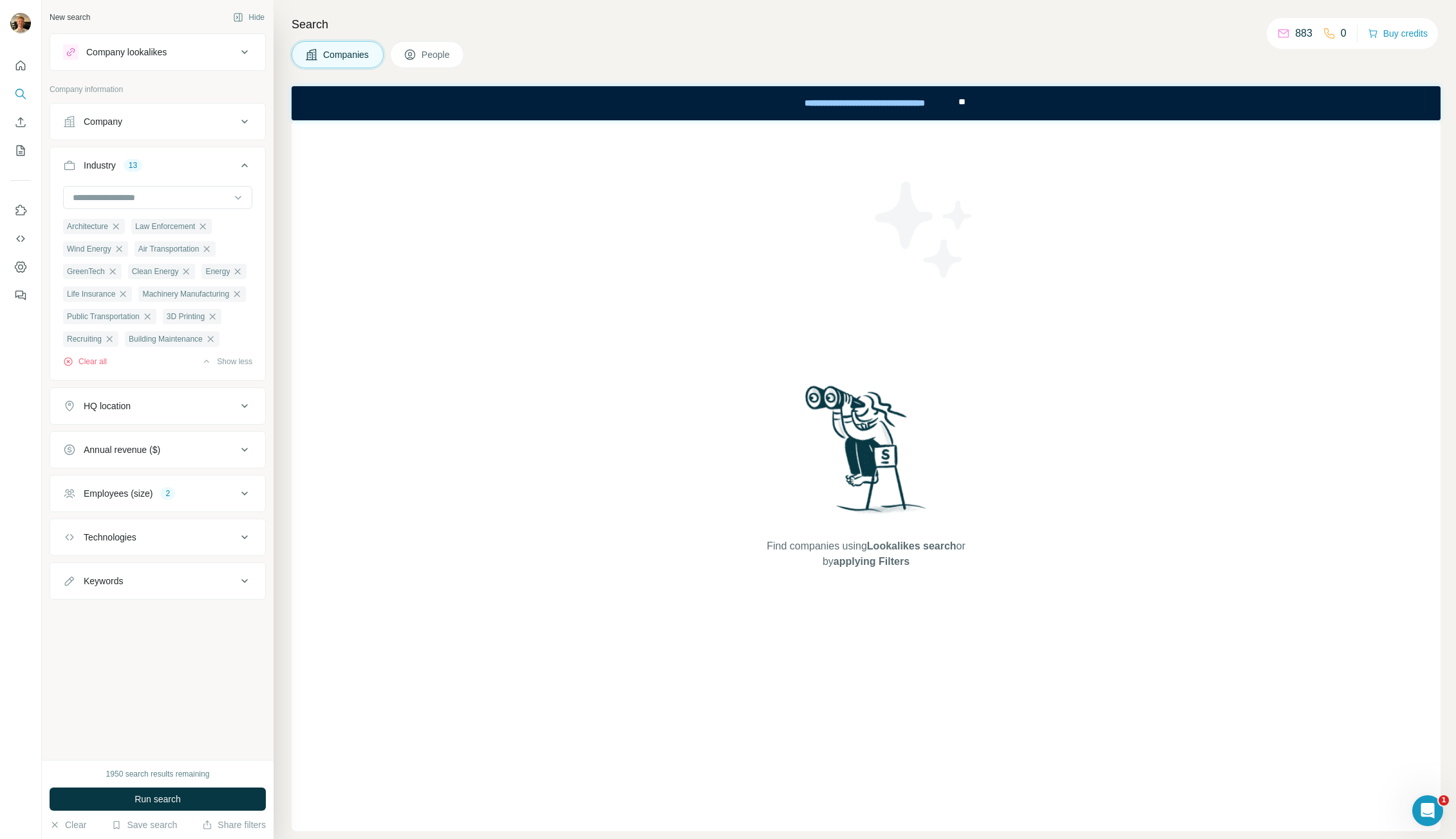
click at [189, 412] on div "HQ location" at bounding box center [150, 406] width 174 height 13
click at [154, 450] on input "text" at bounding box center [157, 438] width 189 height 23
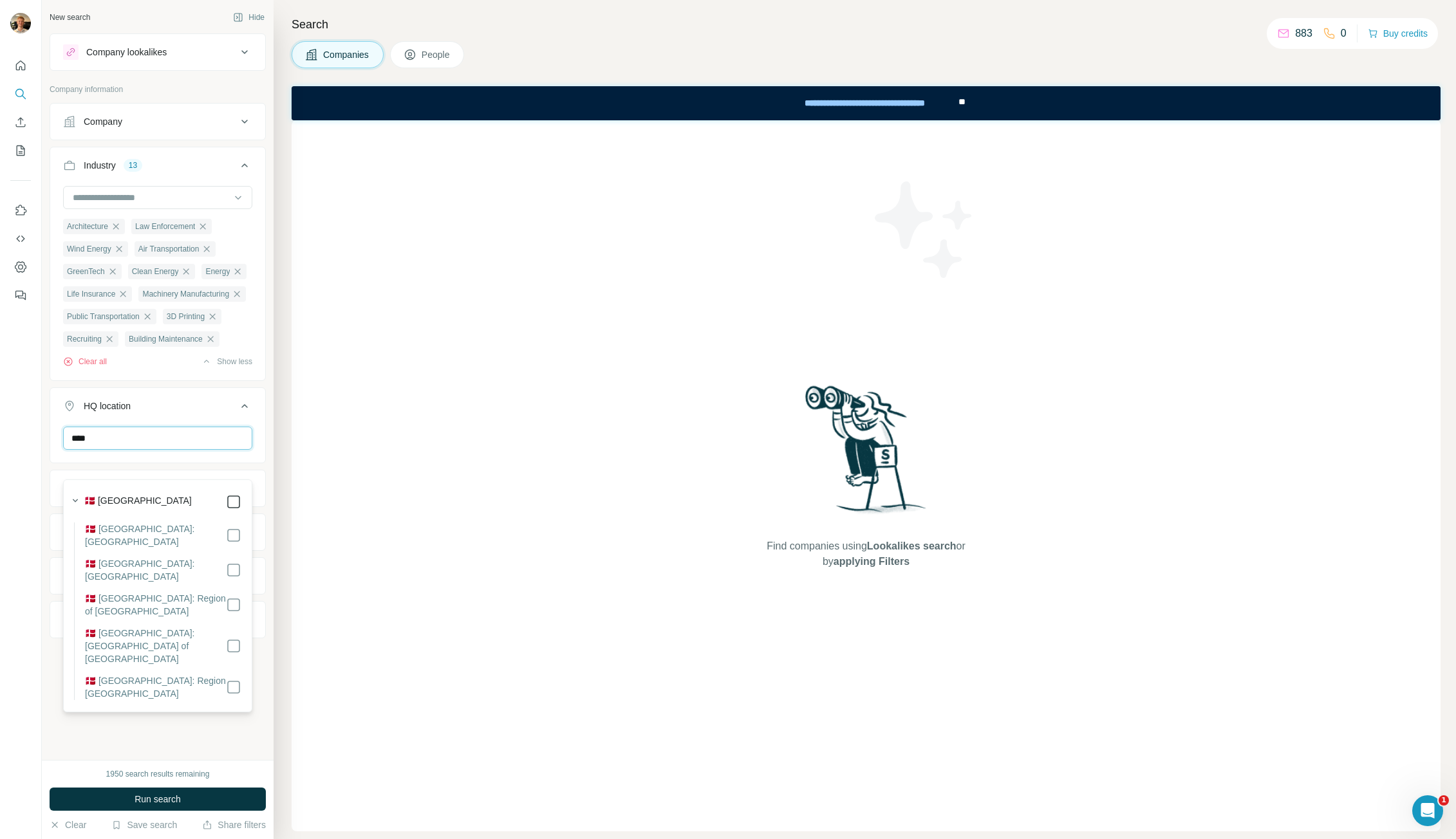
type input "****"
click at [229, 494] on icon at bounding box center [234, 502] width 16 height 16
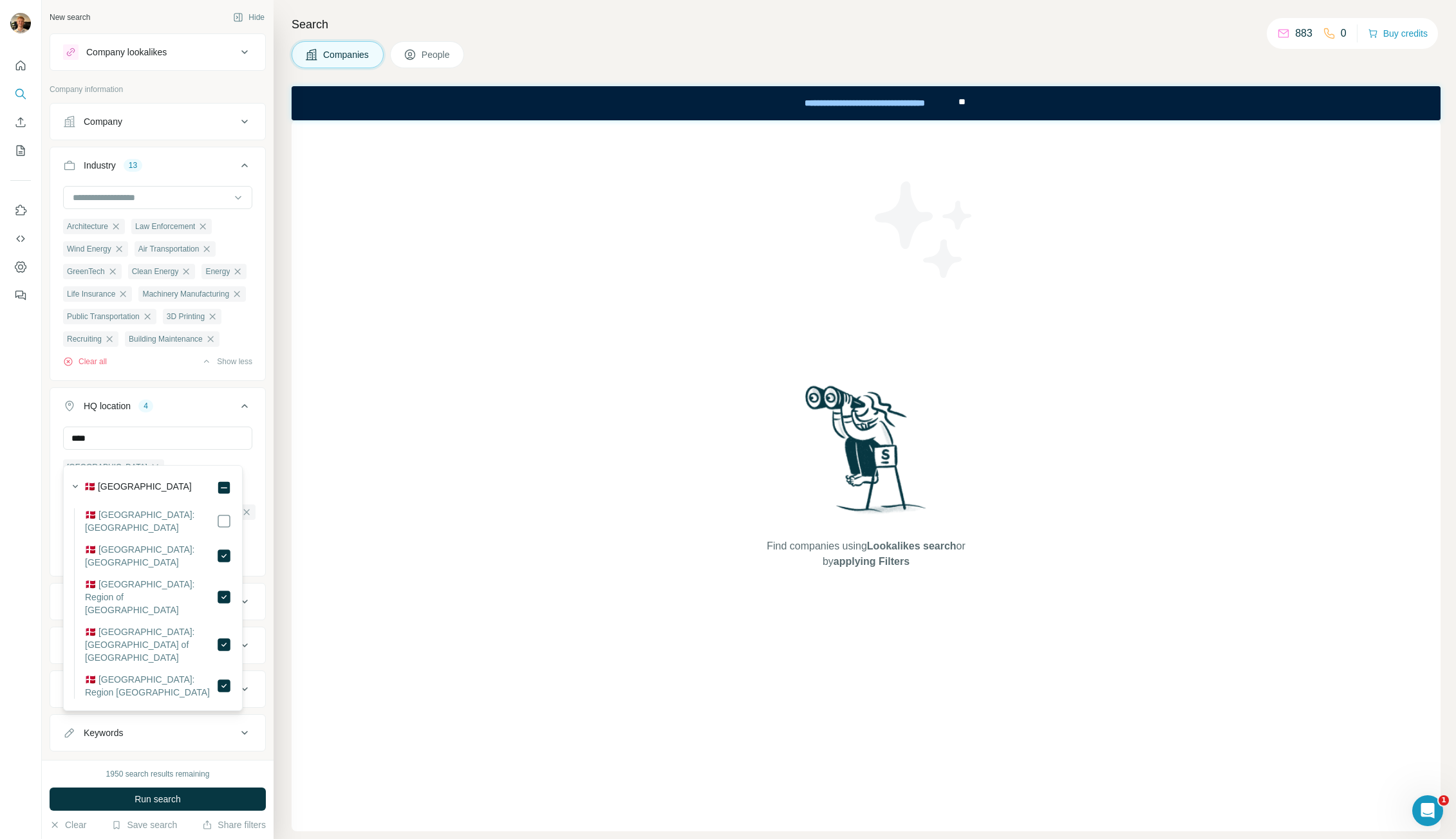
scroll to position [57, 0]
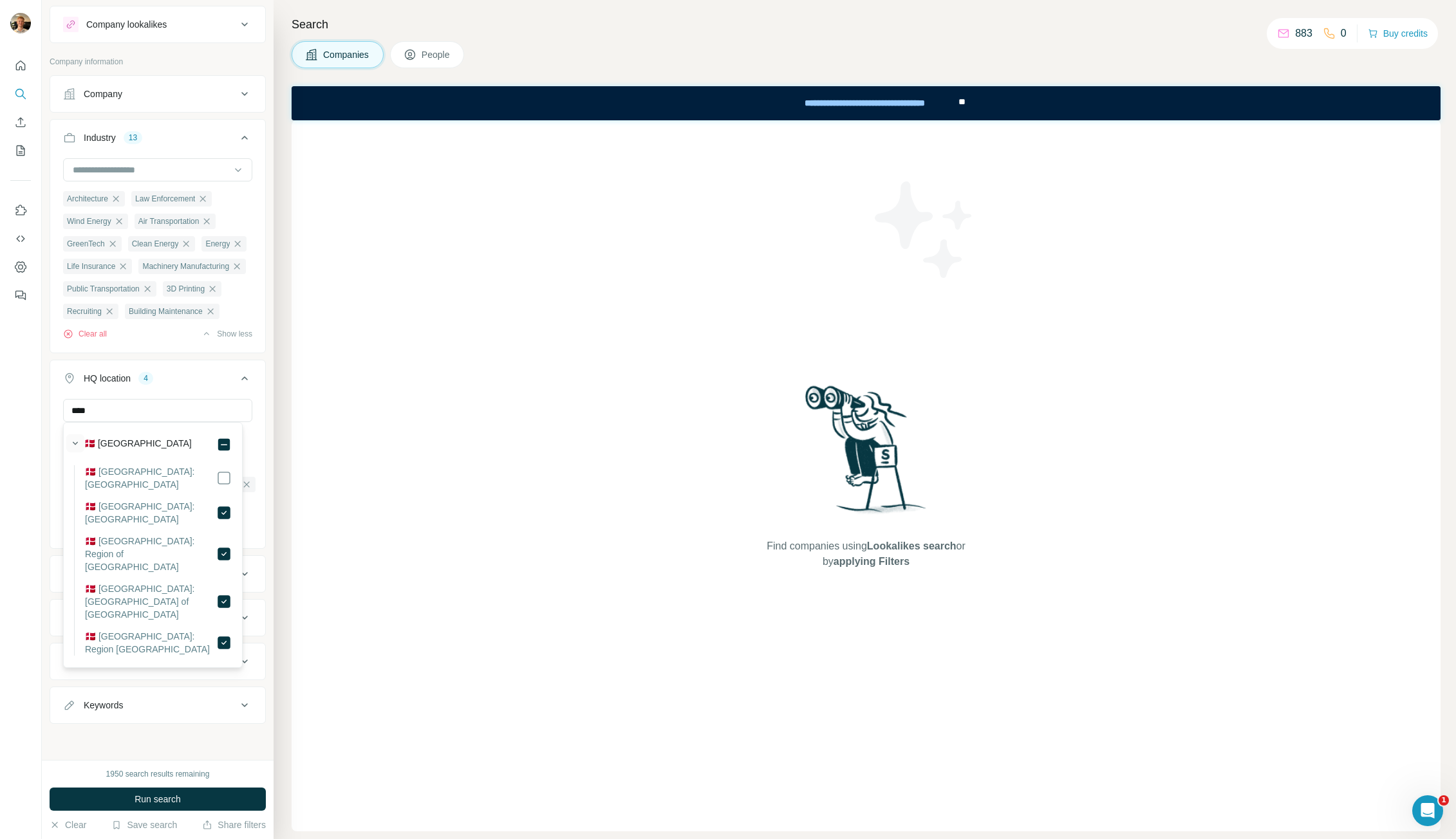
click at [77, 440] on icon "button" at bounding box center [76, 443] width 13 height 13
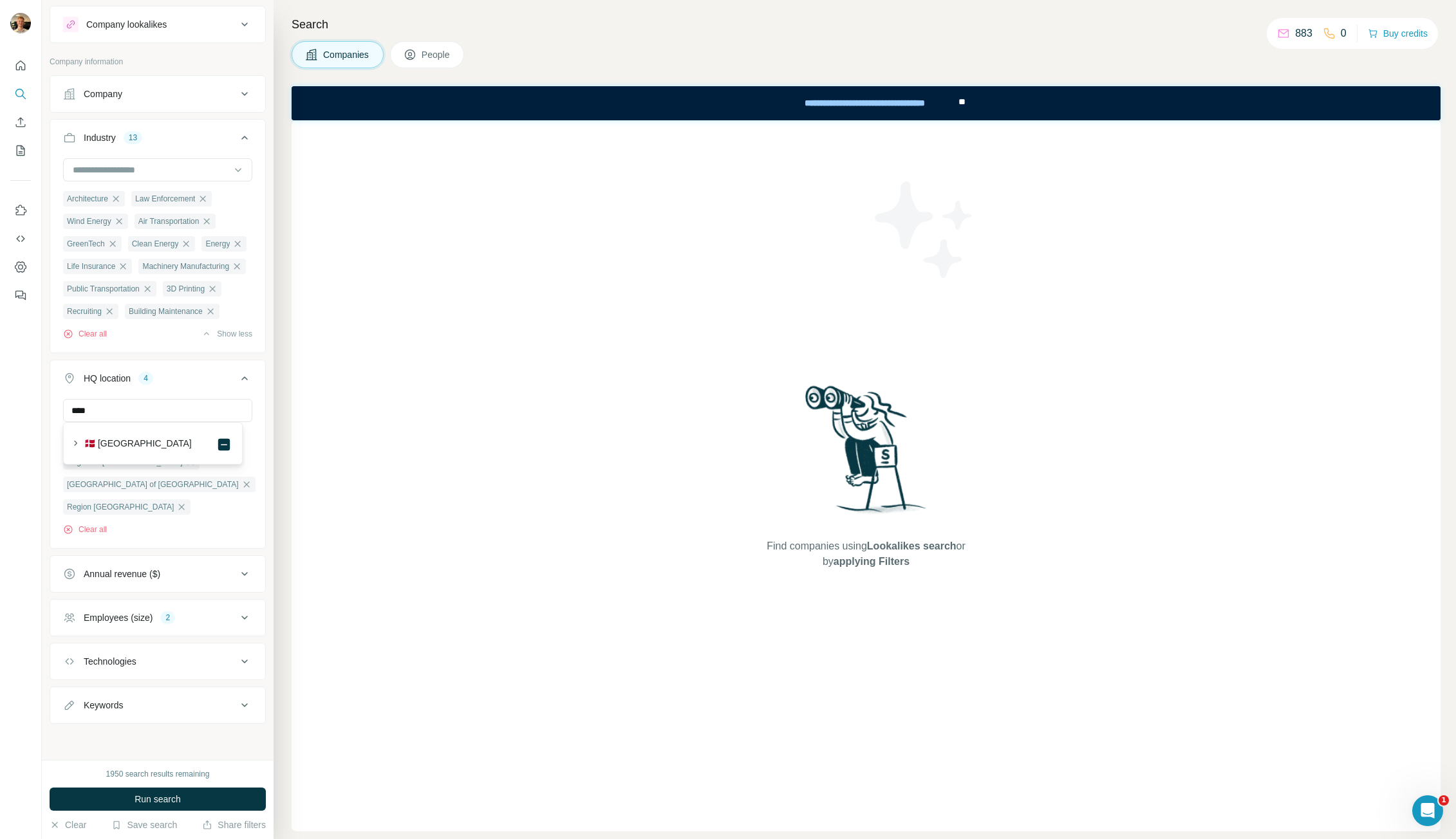
click at [207, 529] on div "Clear all" at bounding box center [159, 529] width 192 height 12
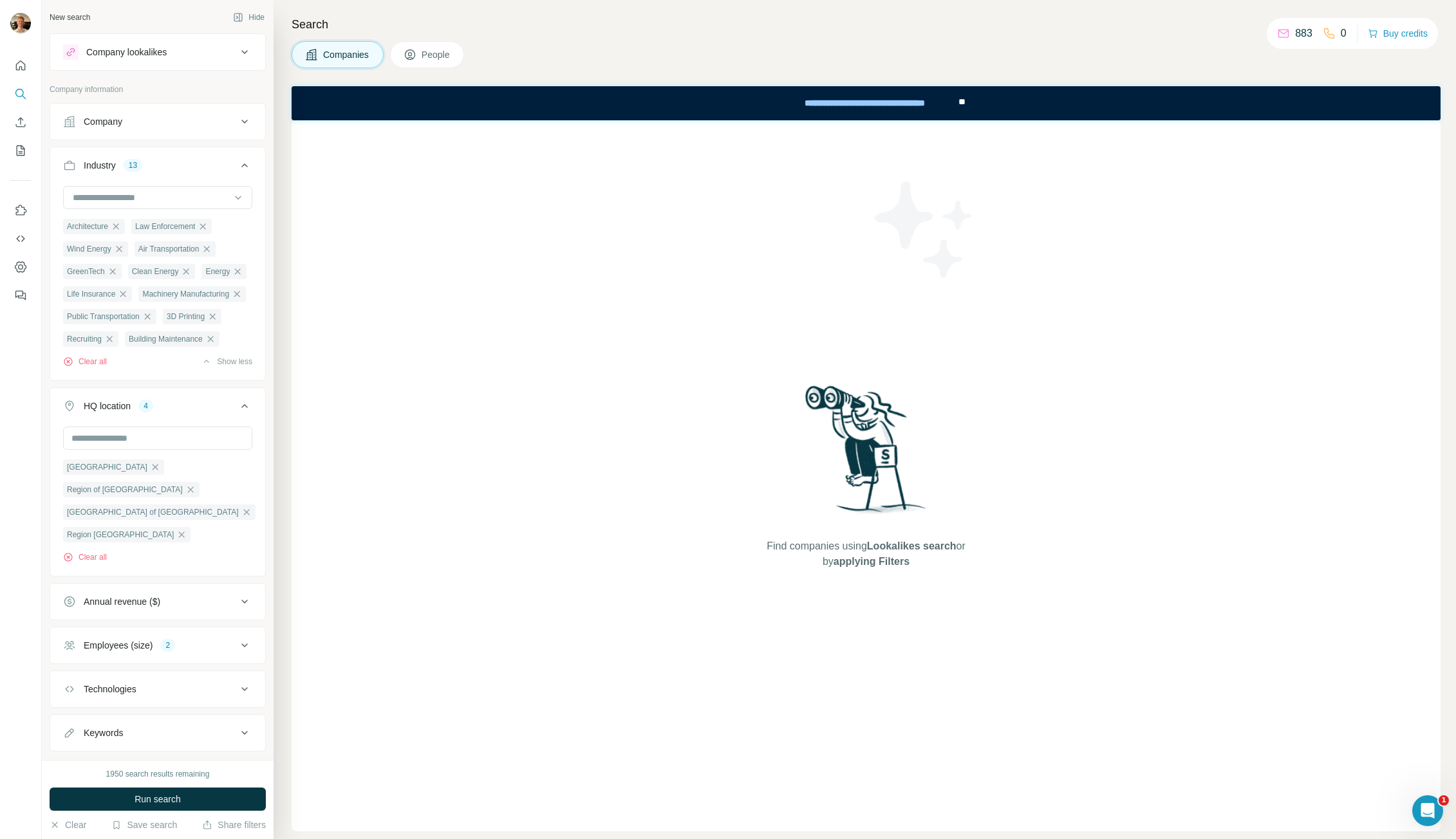
click at [237, 163] on icon at bounding box center [244, 165] width 16 height 16
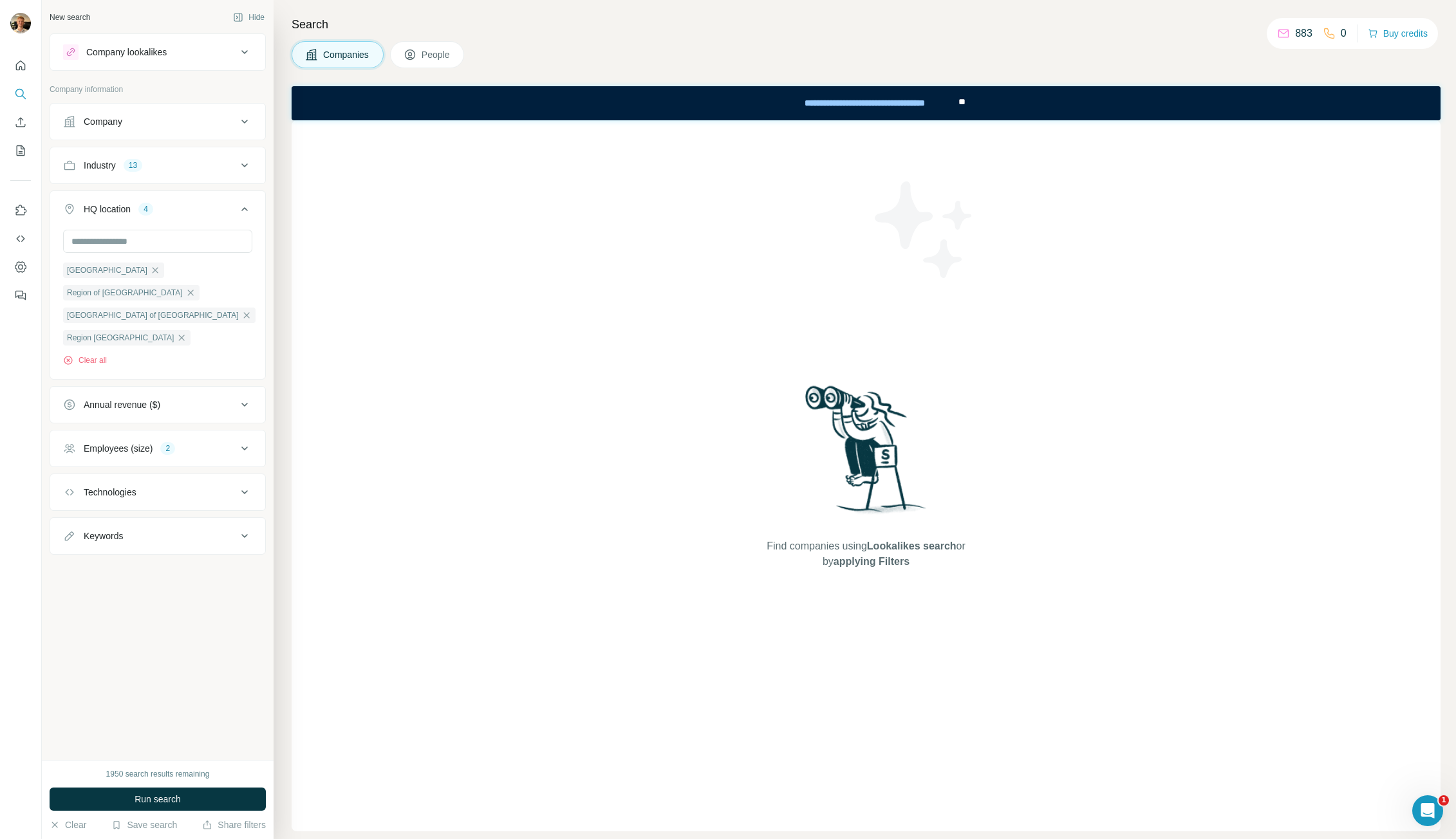
click at [239, 207] on icon at bounding box center [244, 209] width 16 height 16
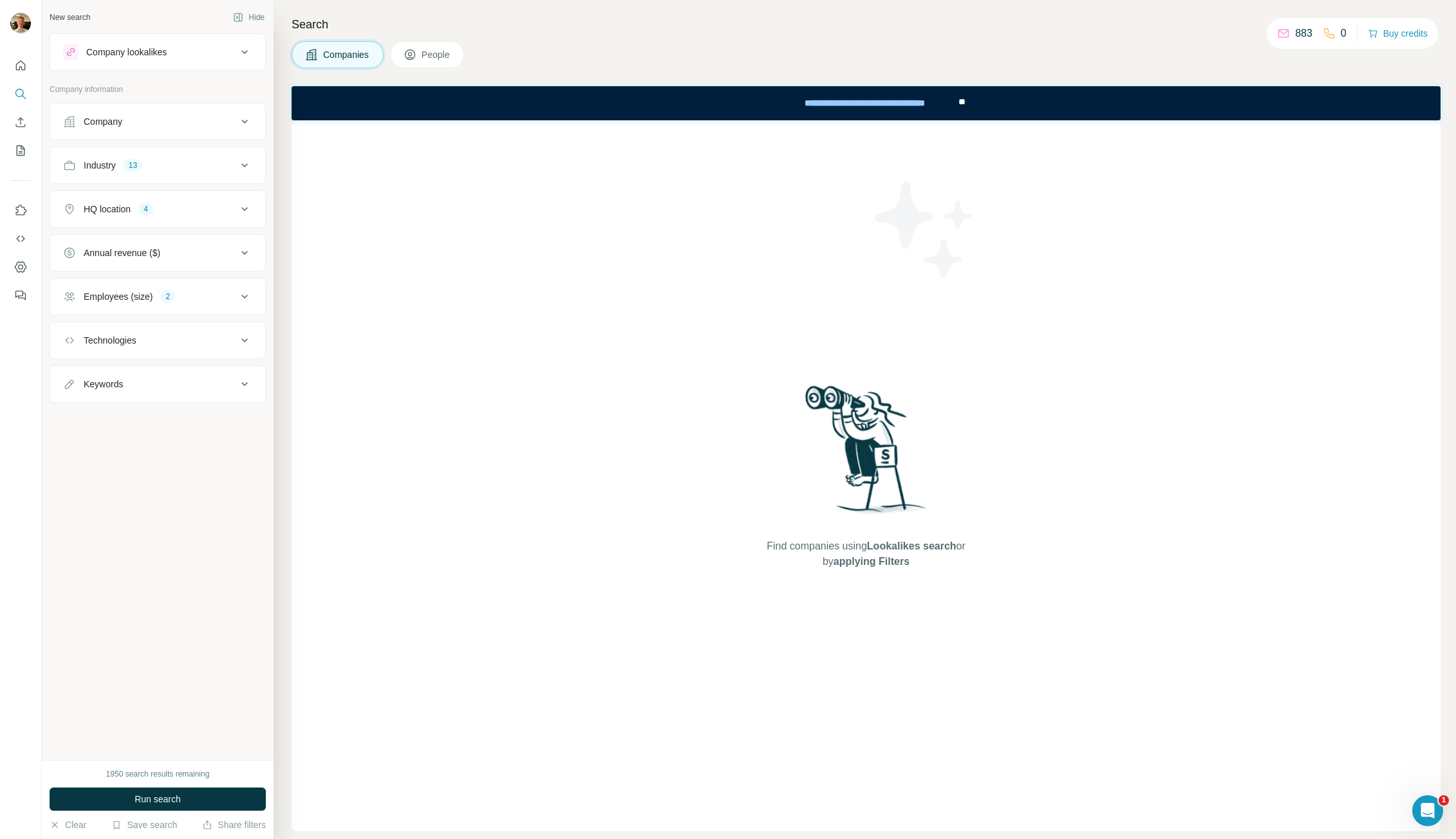
click at [246, 126] on icon at bounding box center [244, 121] width 16 height 16
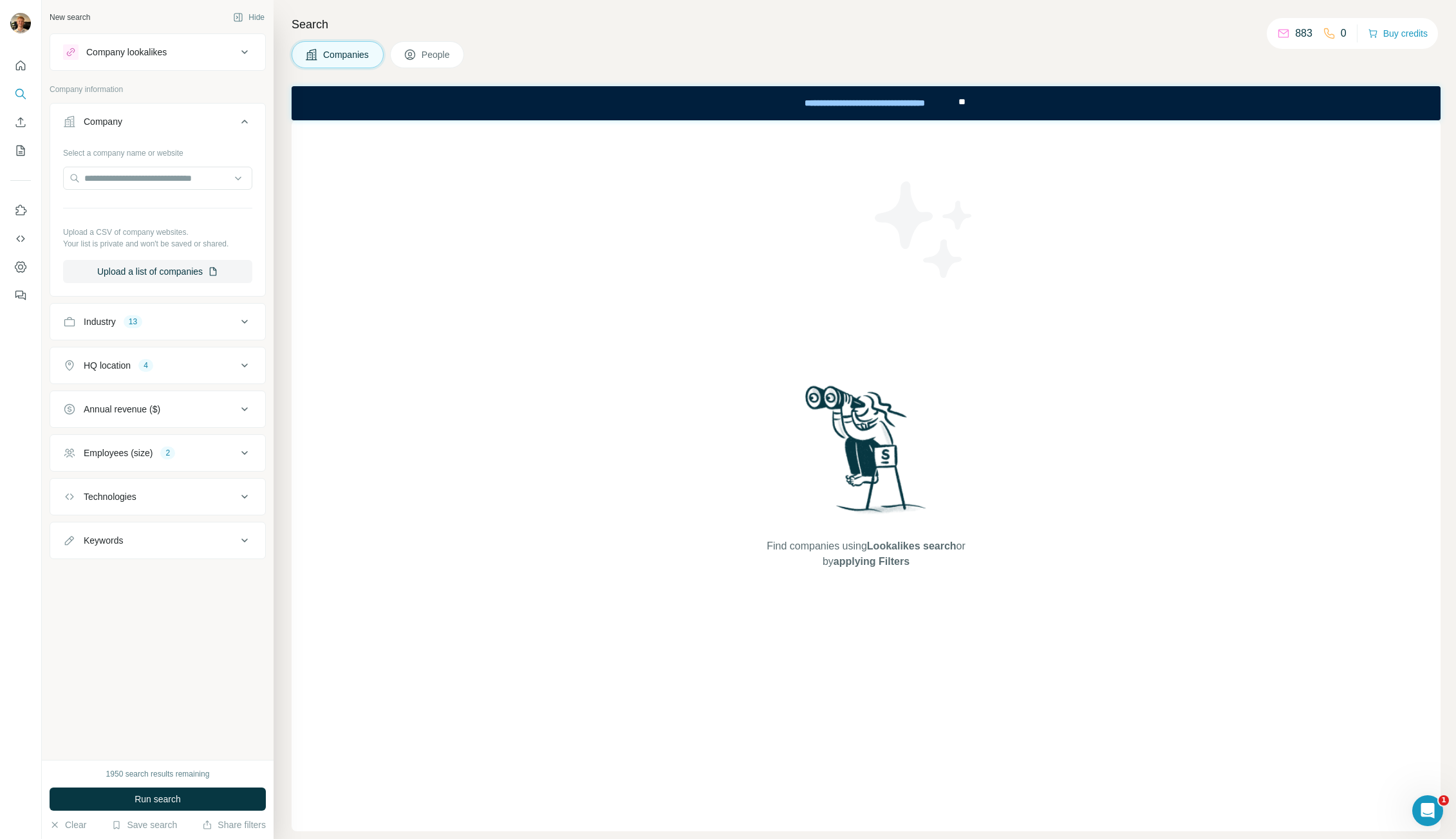
click at [240, 119] on icon at bounding box center [244, 121] width 16 height 16
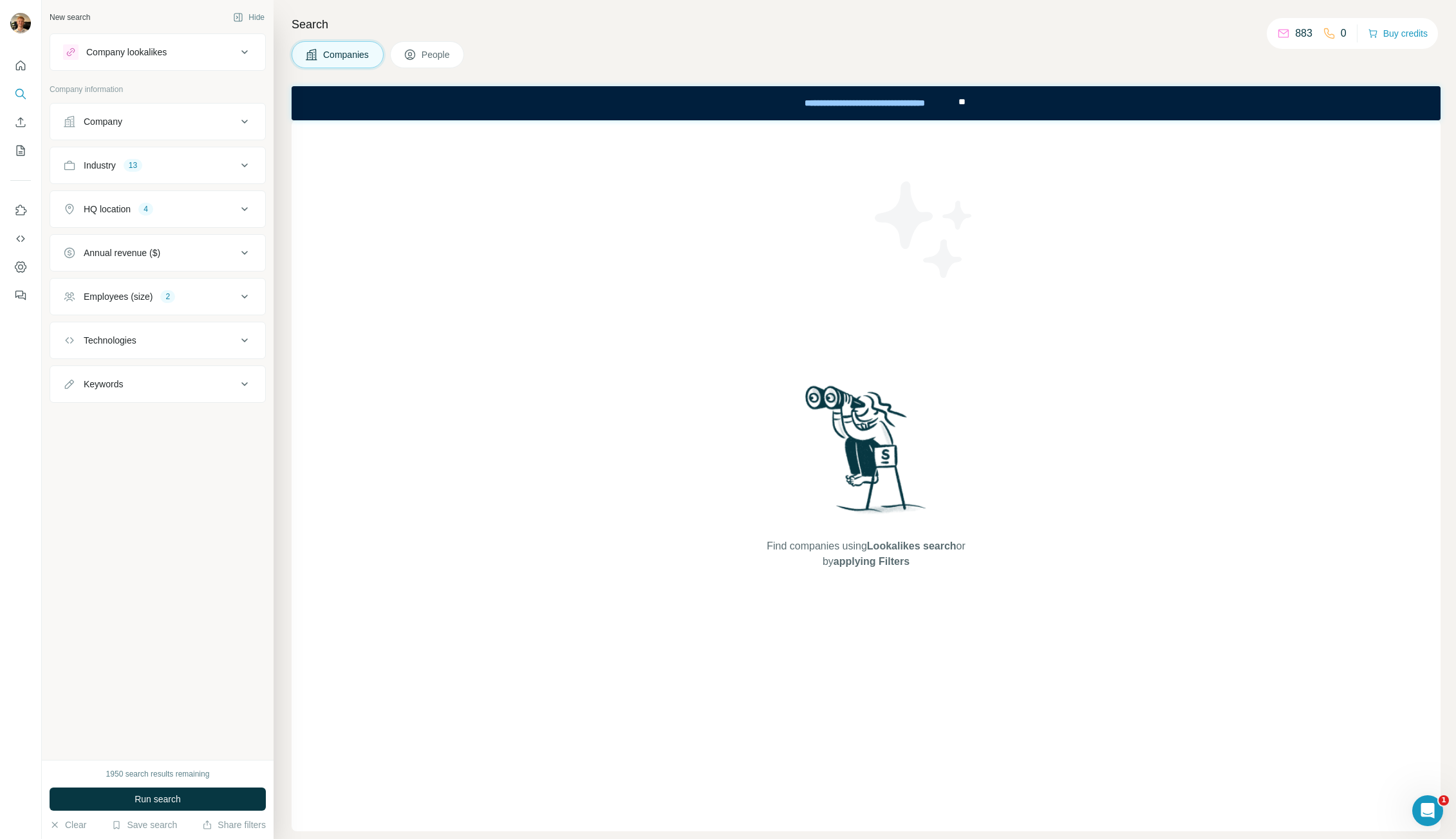
click at [244, 330] on button "Technologies" at bounding box center [158, 340] width 215 height 31
click at [244, 330] on button "Technologies" at bounding box center [158, 343] width 215 height 36
click at [248, 378] on icon at bounding box center [244, 384] width 16 height 16
click at [245, 256] on icon at bounding box center [244, 253] width 16 height 16
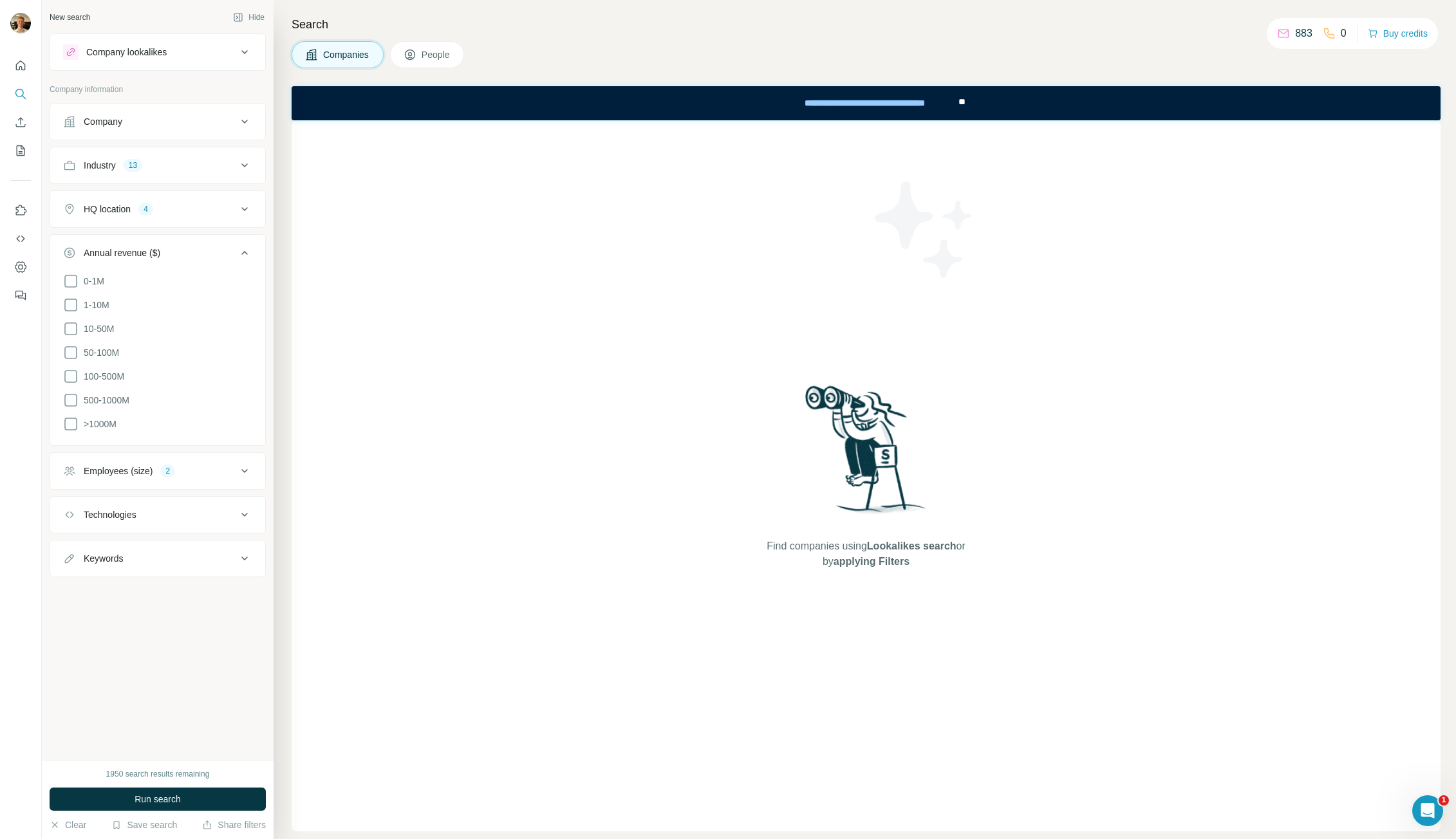
click at [244, 253] on icon at bounding box center [244, 253] width 16 height 16
click at [244, 119] on icon at bounding box center [244, 121] width 16 height 16
click at [220, 830] on button "Share filters" at bounding box center [234, 825] width 64 height 13
click at [240, 124] on icon at bounding box center [244, 121] width 16 height 16
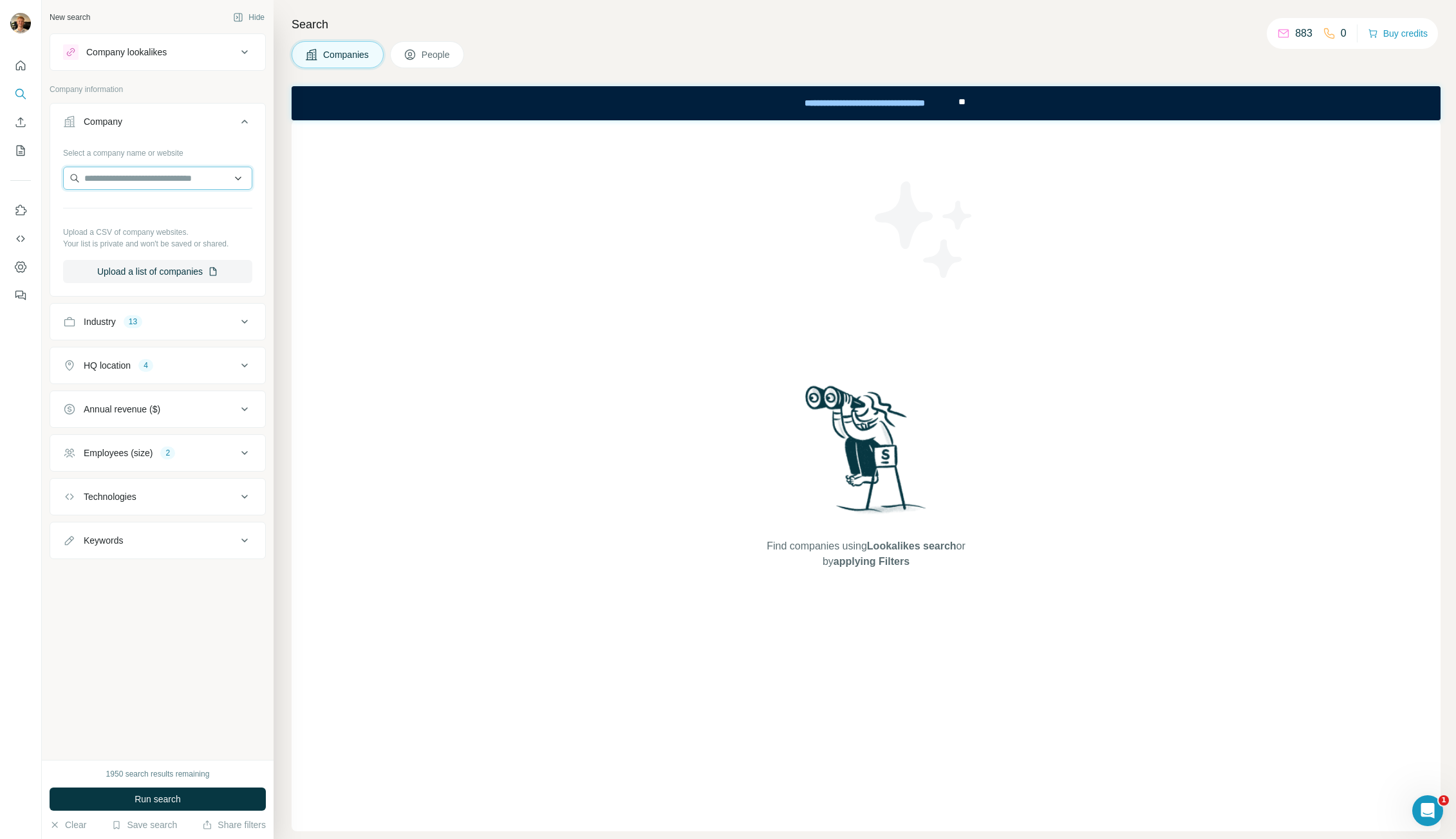
click at [187, 179] on input "text" at bounding box center [157, 178] width 189 height 23
click at [235, 124] on div "Company" at bounding box center [150, 121] width 174 height 13
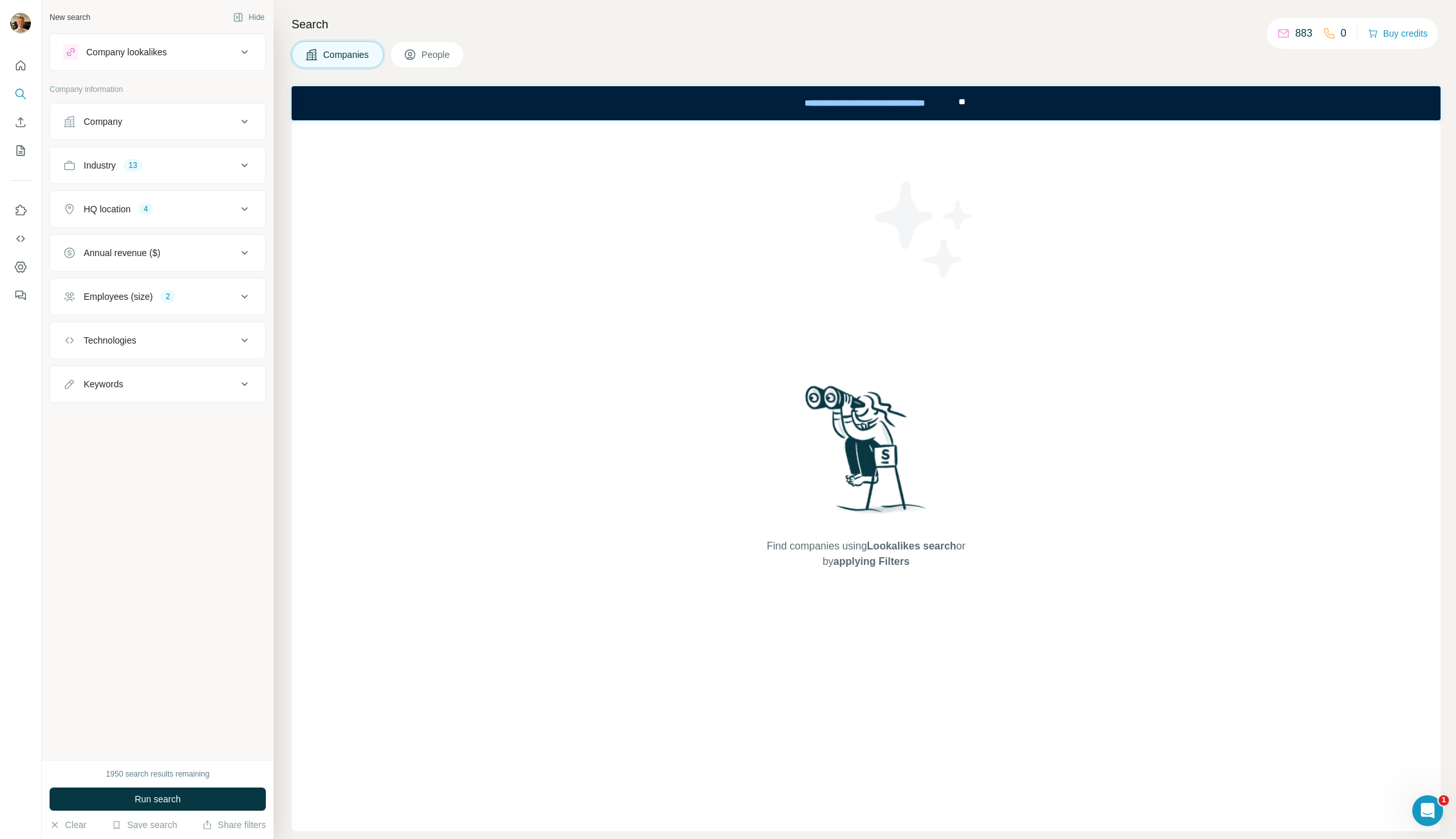
click at [240, 58] on icon at bounding box center [244, 52] width 16 height 16
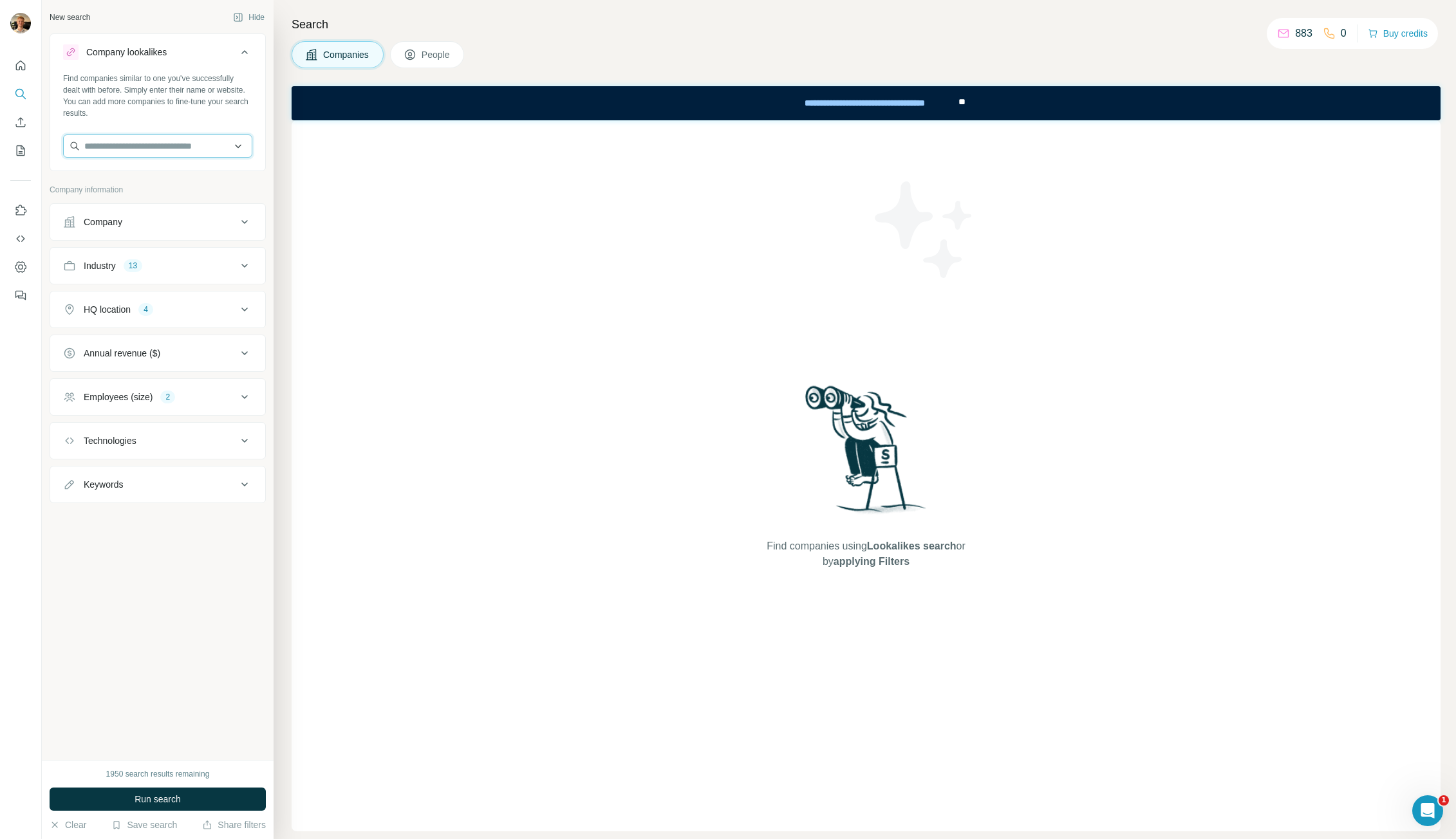
click at [165, 139] on input "text" at bounding box center [157, 146] width 189 height 23
click at [243, 53] on icon at bounding box center [244, 52] width 6 height 4
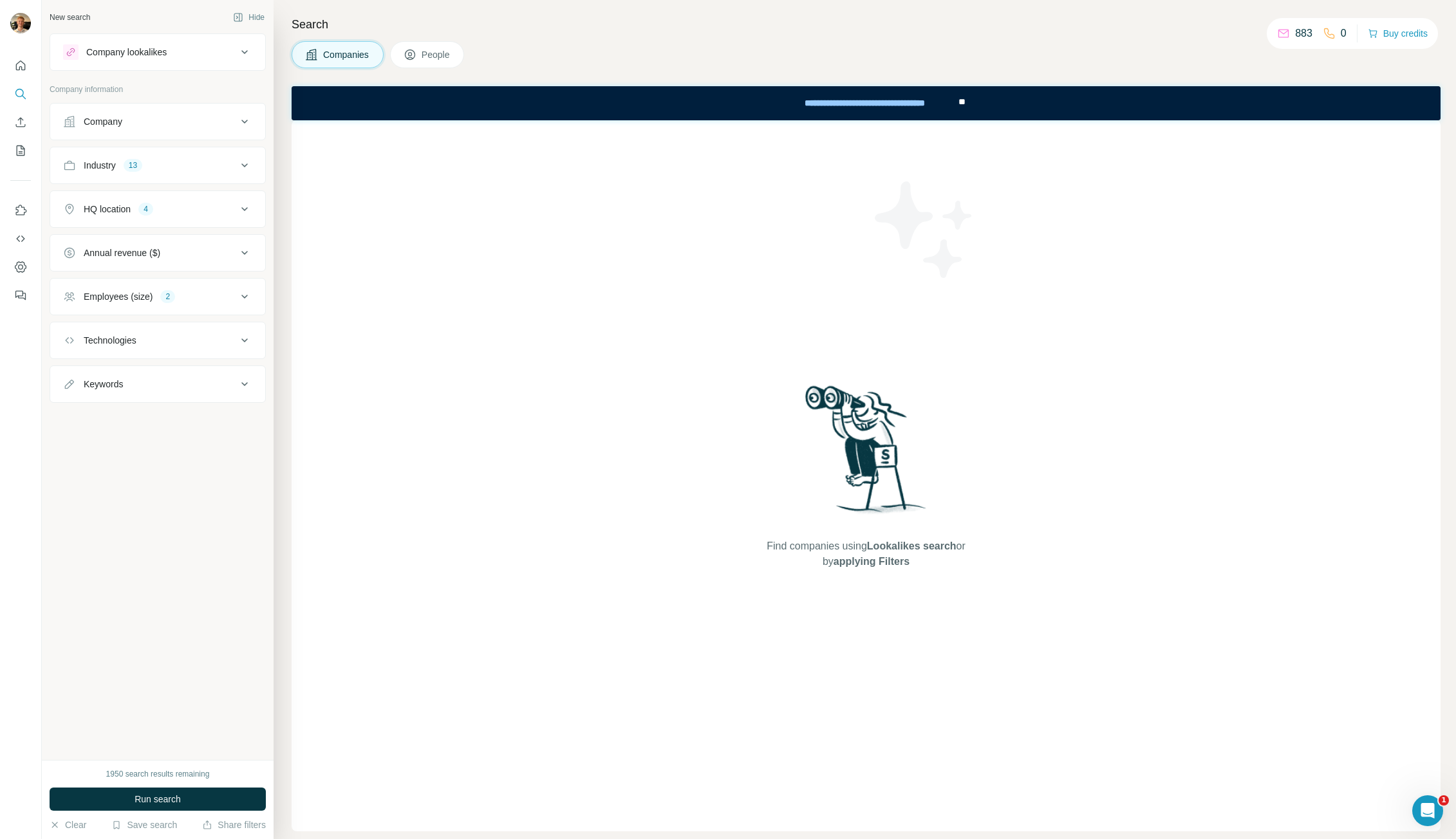
click at [192, 169] on div "Industry 13" at bounding box center [150, 165] width 174 height 13
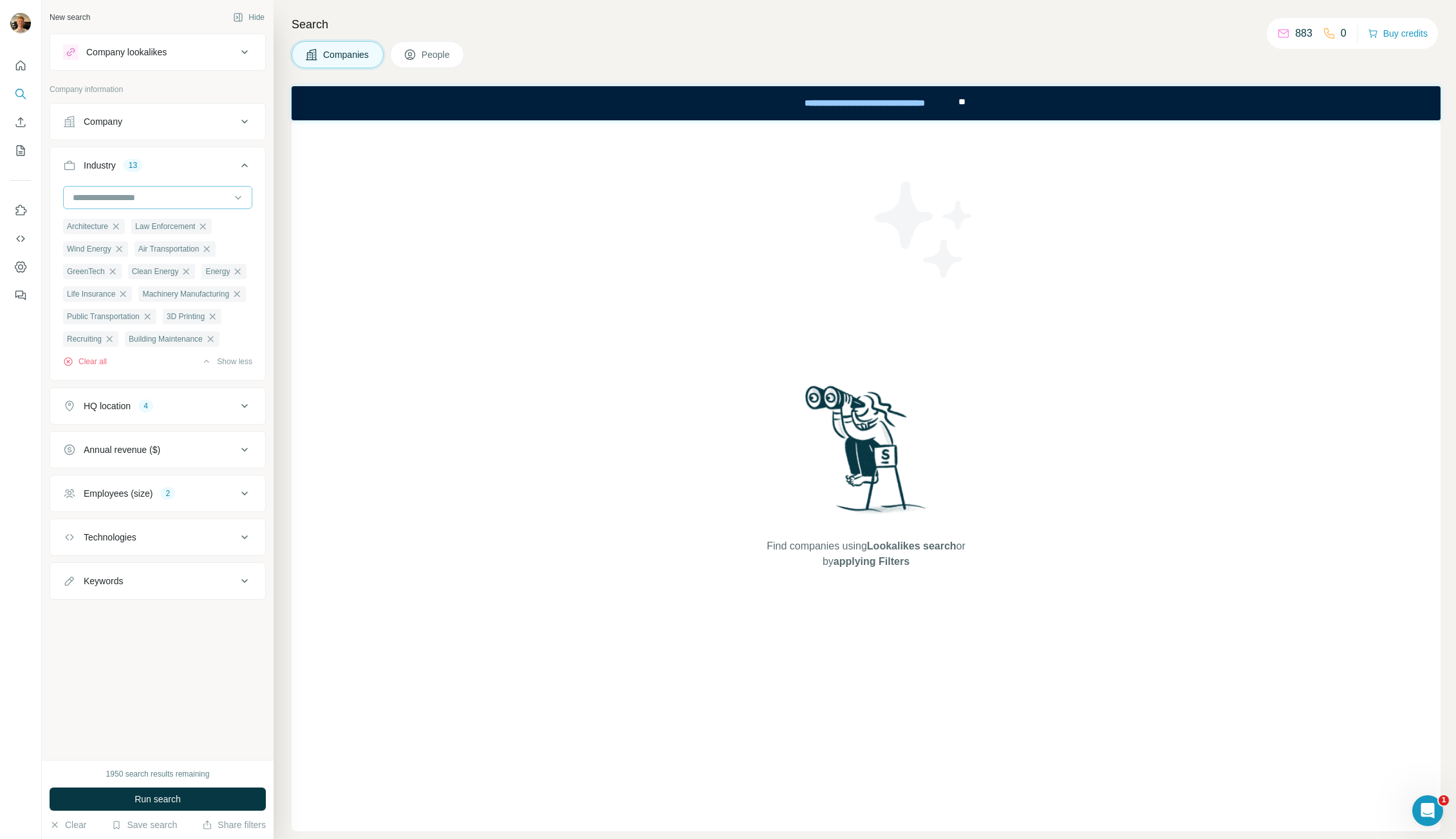
click at [152, 194] on input at bounding box center [151, 198] width 159 height 15
click at [241, 165] on icon at bounding box center [244, 165] width 16 height 16
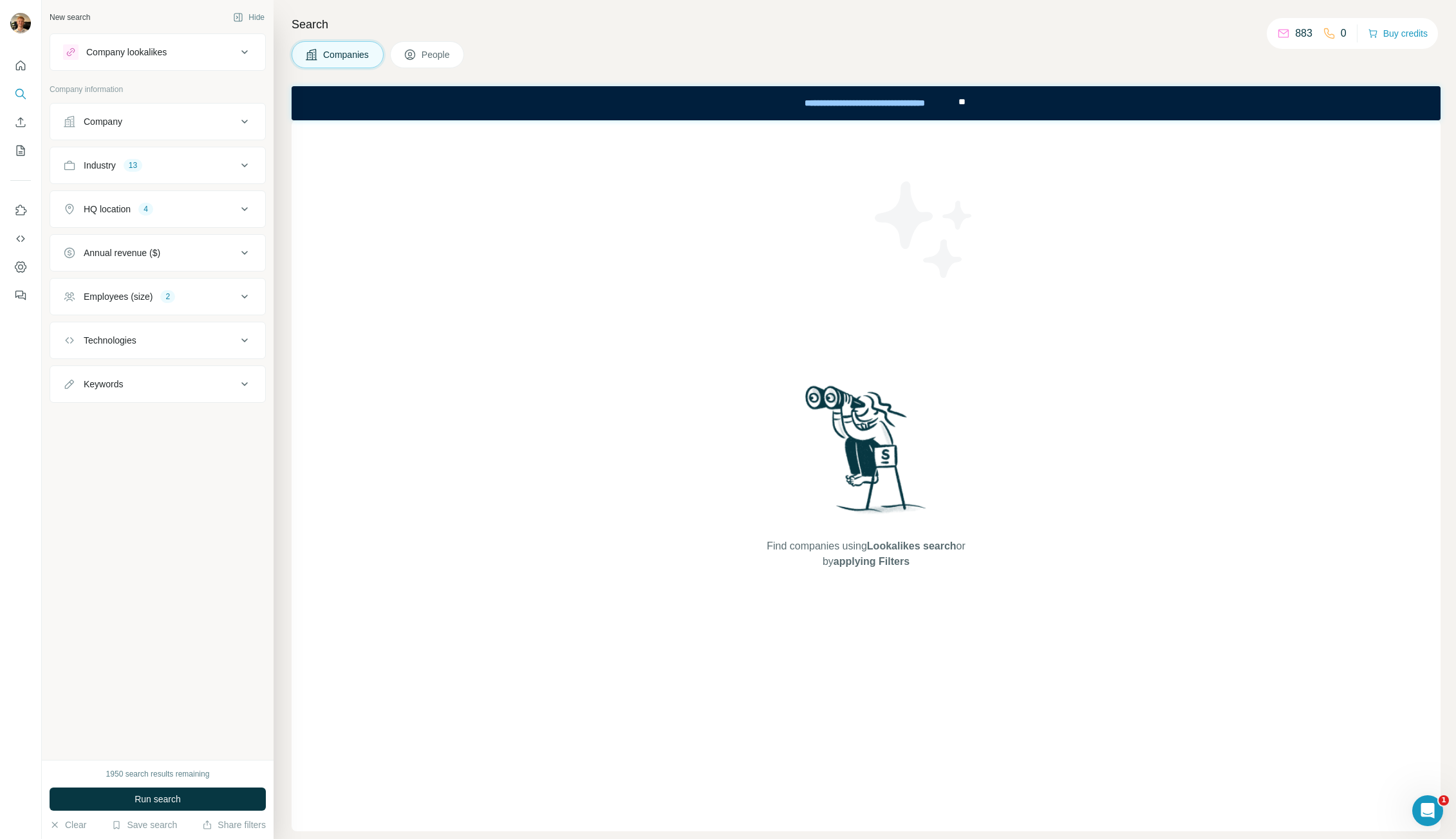
click at [241, 165] on icon at bounding box center [244, 165] width 16 height 16
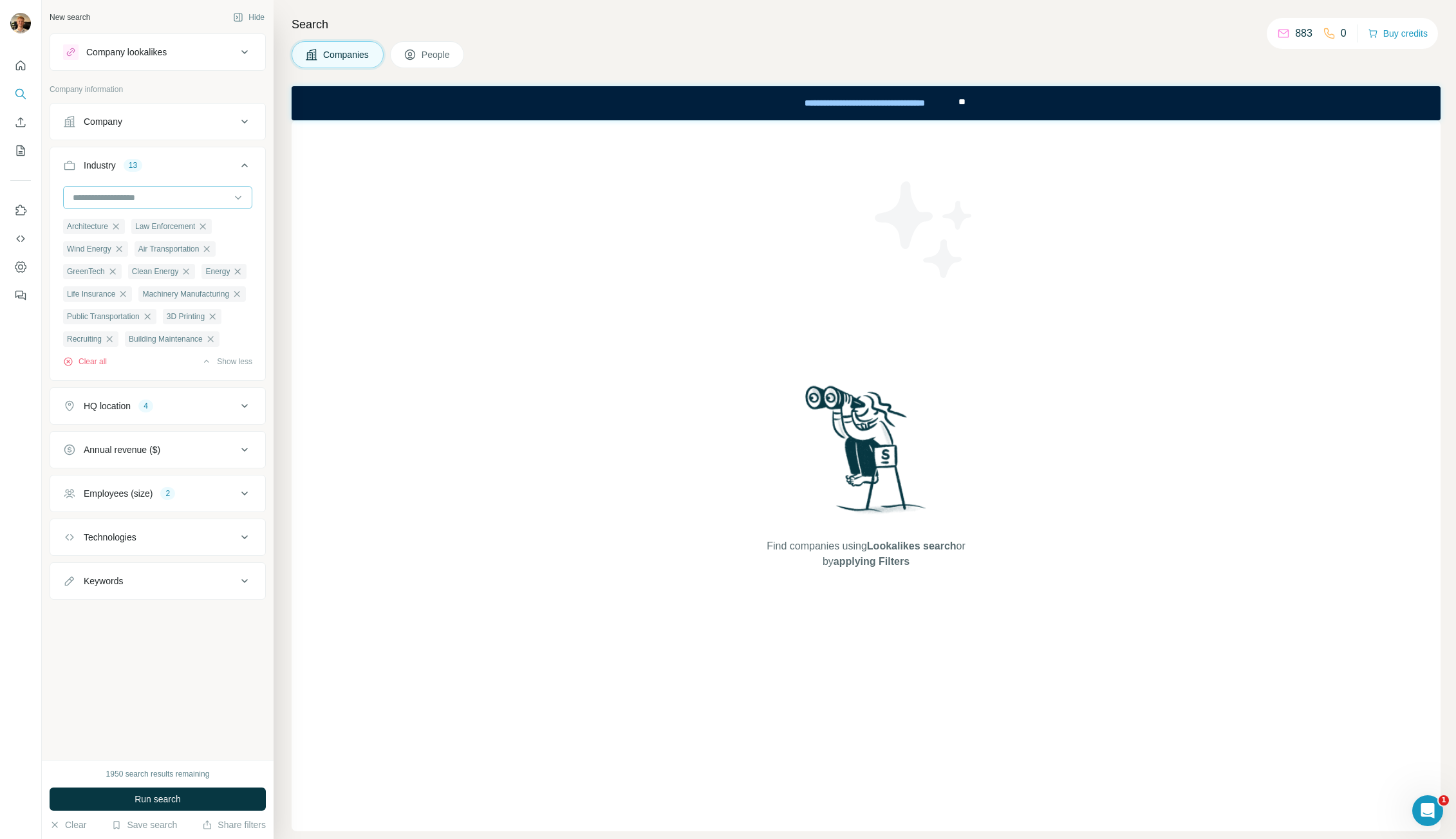
click at [161, 200] on input at bounding box center [151, 198] width 159 height 15
click at [161, 220] on div "Asset Management" at bounding box center [157, 213] width 167 height 13
click at [237, 819] on button "Share filters" at bounding box center [234, 825] width 64 height 13
